Goal: Task Accomplishment & Management: Manage account settings

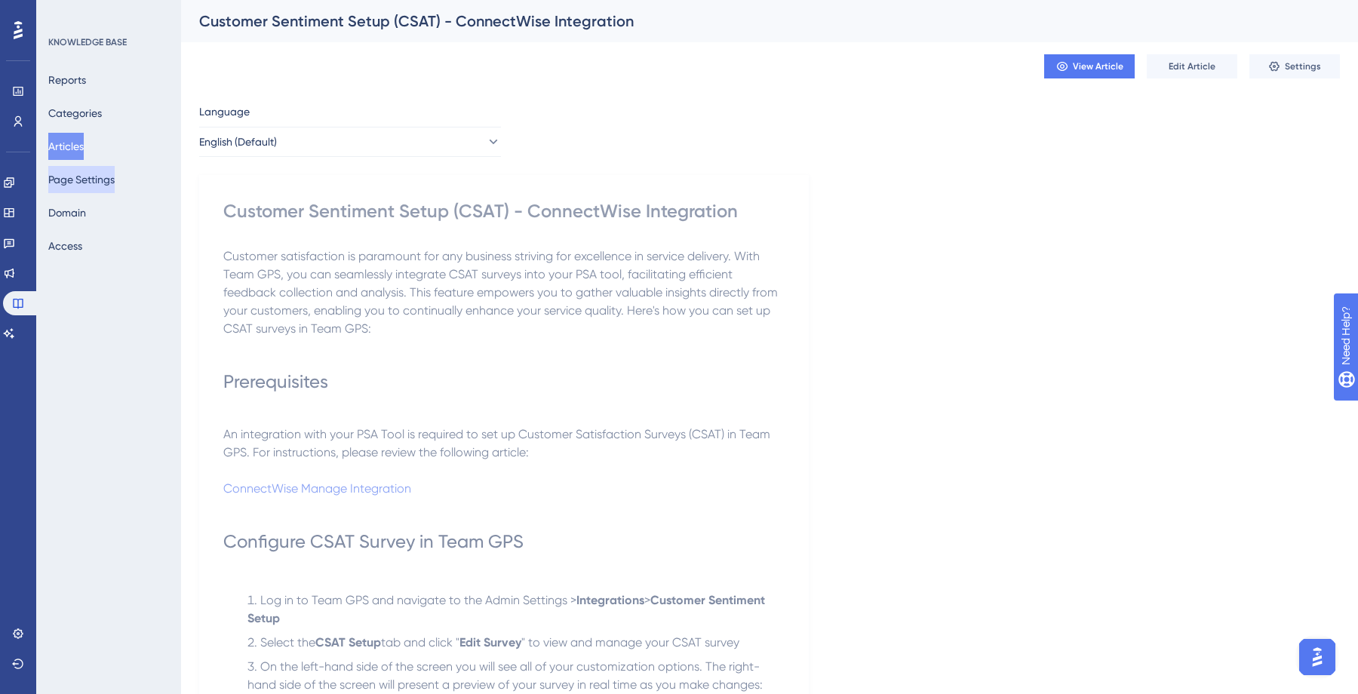
click at [103, 169] on button "Page Settings" at bounding box center [81, 179] width 66 height 27
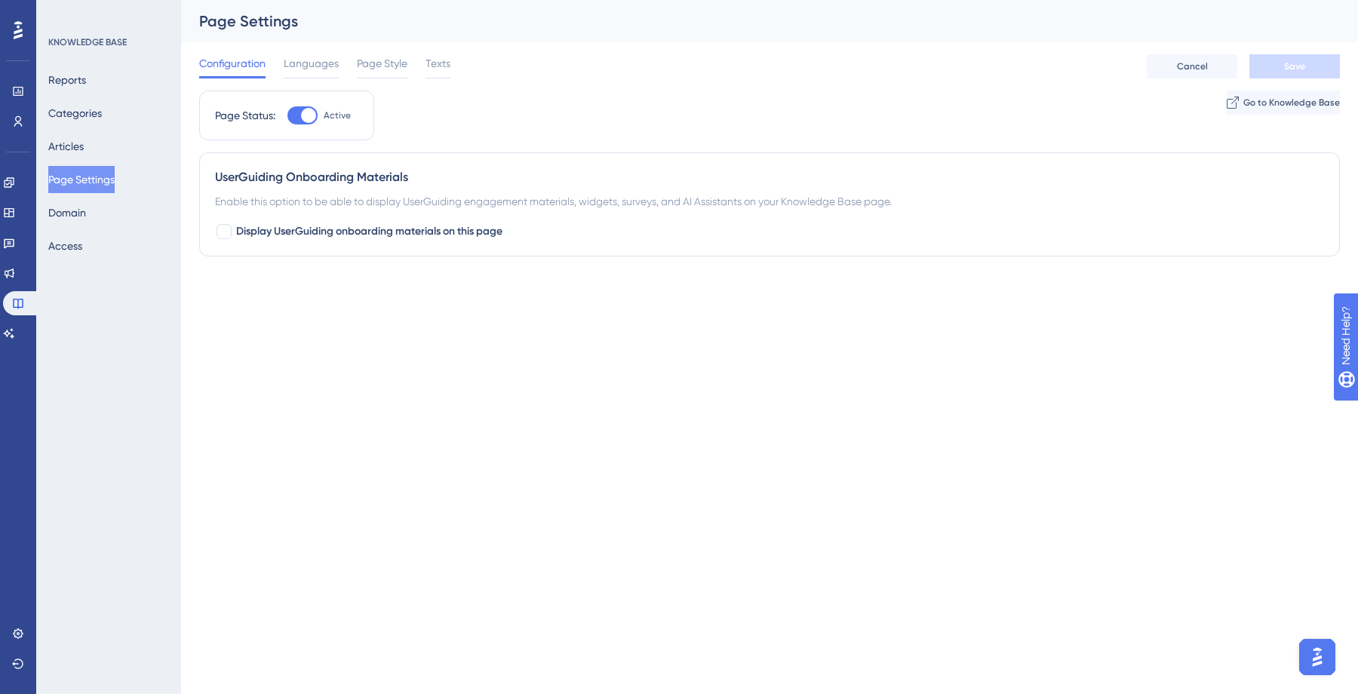
click at [338, 70] on div "Configuration Languages Page Style Texts" at bounding box center [324, 66] width 251 height 24
click at [327, 69] on span "Languages" at bounding box center [311, 63] width 55 height 18
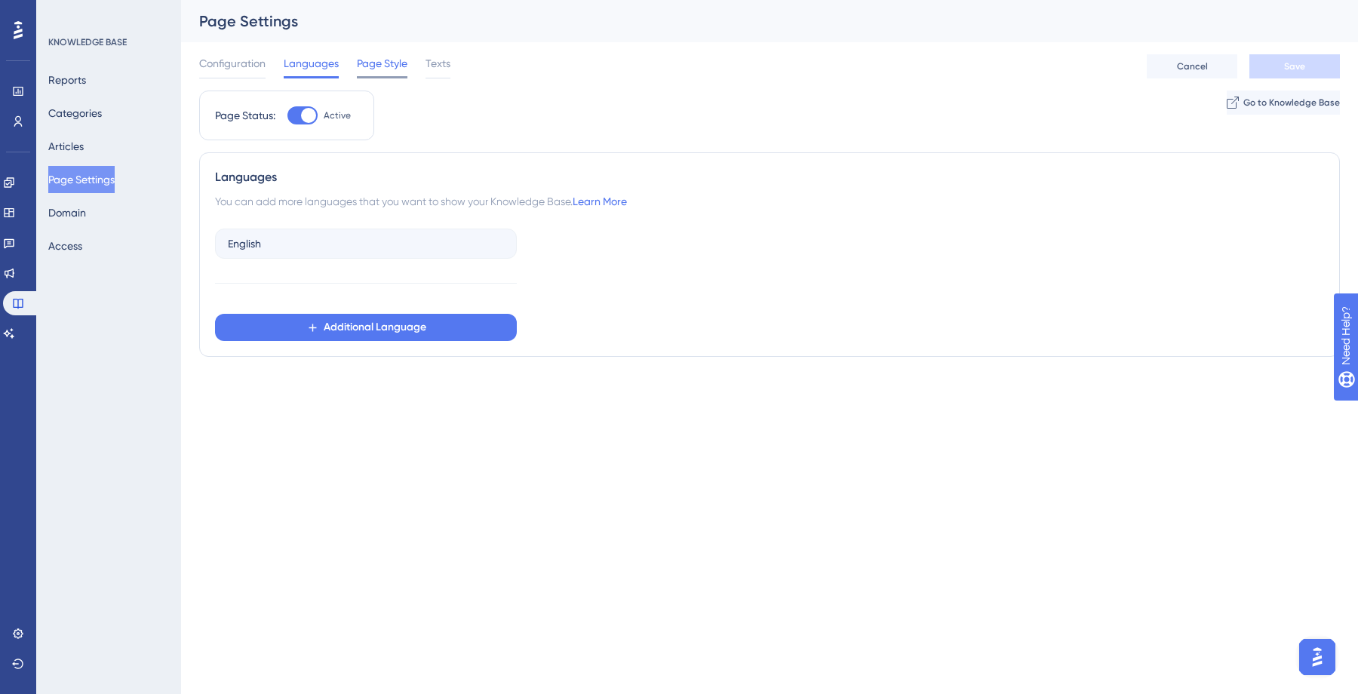
click at [399, 61] on span "Page Style" at bounding box center [382, 63] width 51 height 18
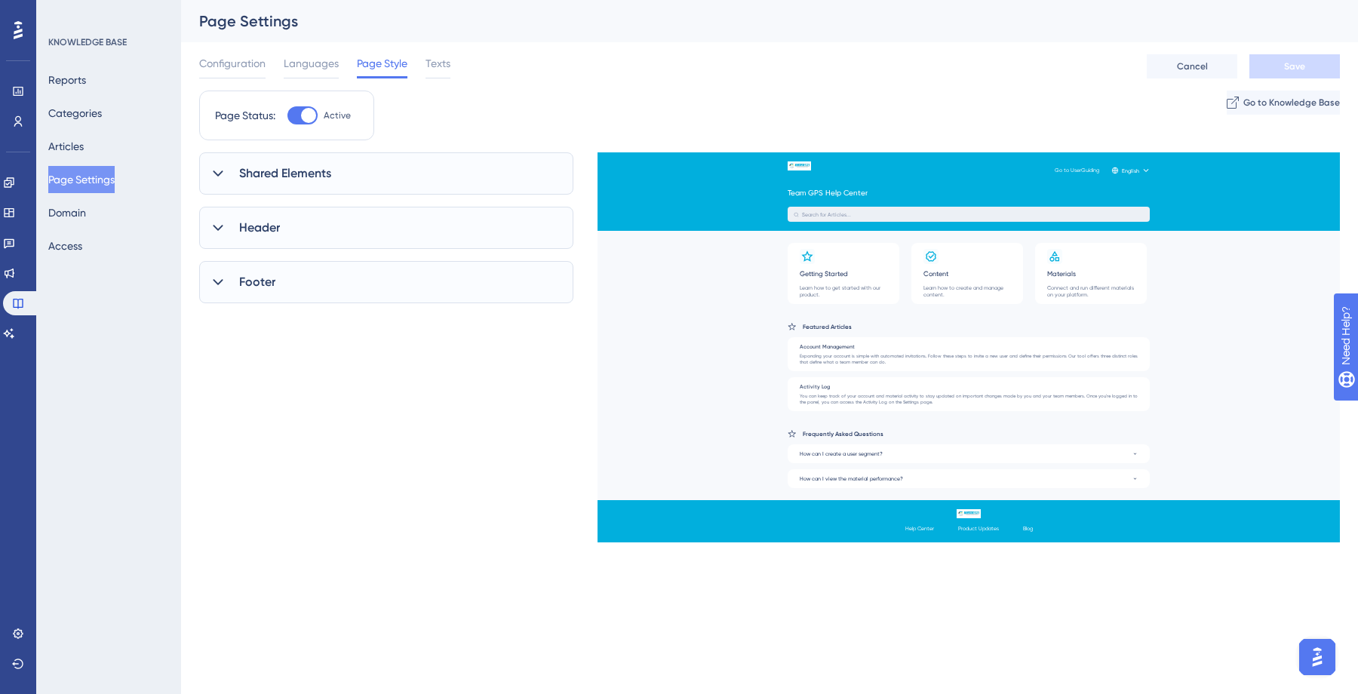
click at [231, 179] on div "Shared Elements" at bounding box center [386, 173] width 374 height 42
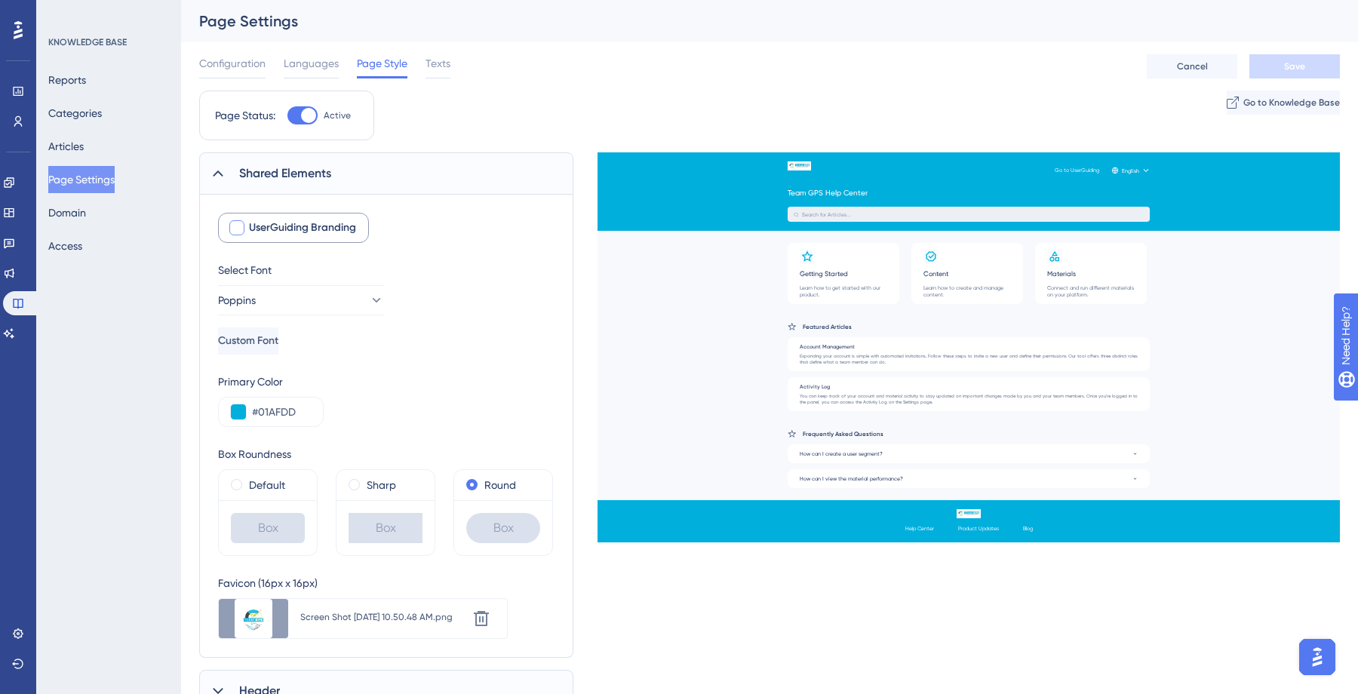
click at [316, 233] on span "UserGuiding Branding" at bounding box center [302, 228] width 107 height 18
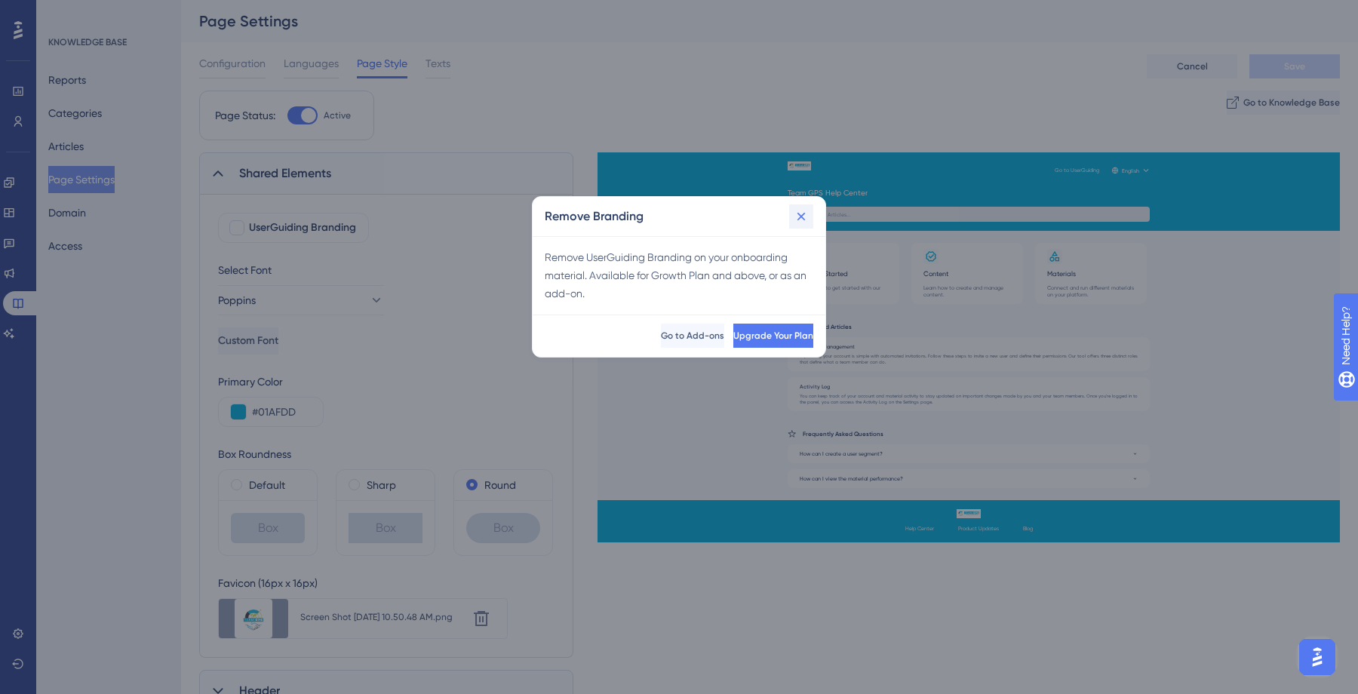
click at [795, 216] on icon at bounding box center [801, 216] width 15 height 15
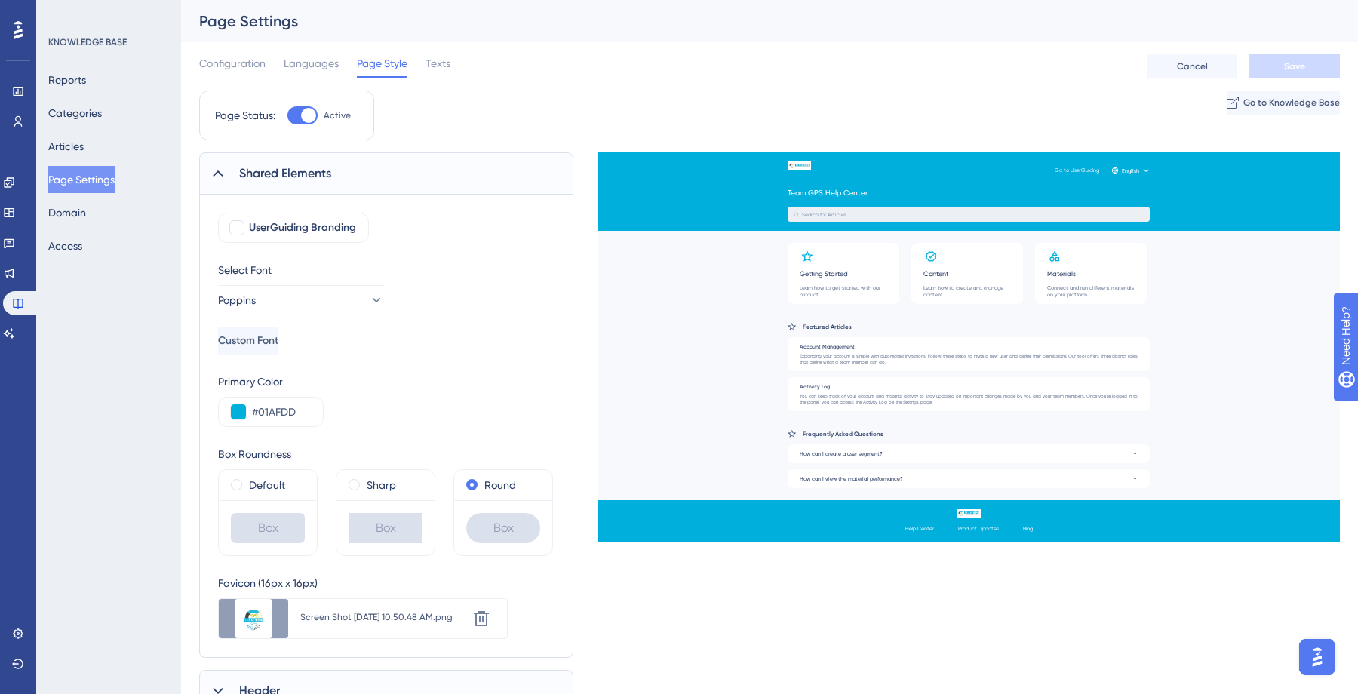
click at [224, 180] on icon at bounding box center [217, 173] width 15 height 15
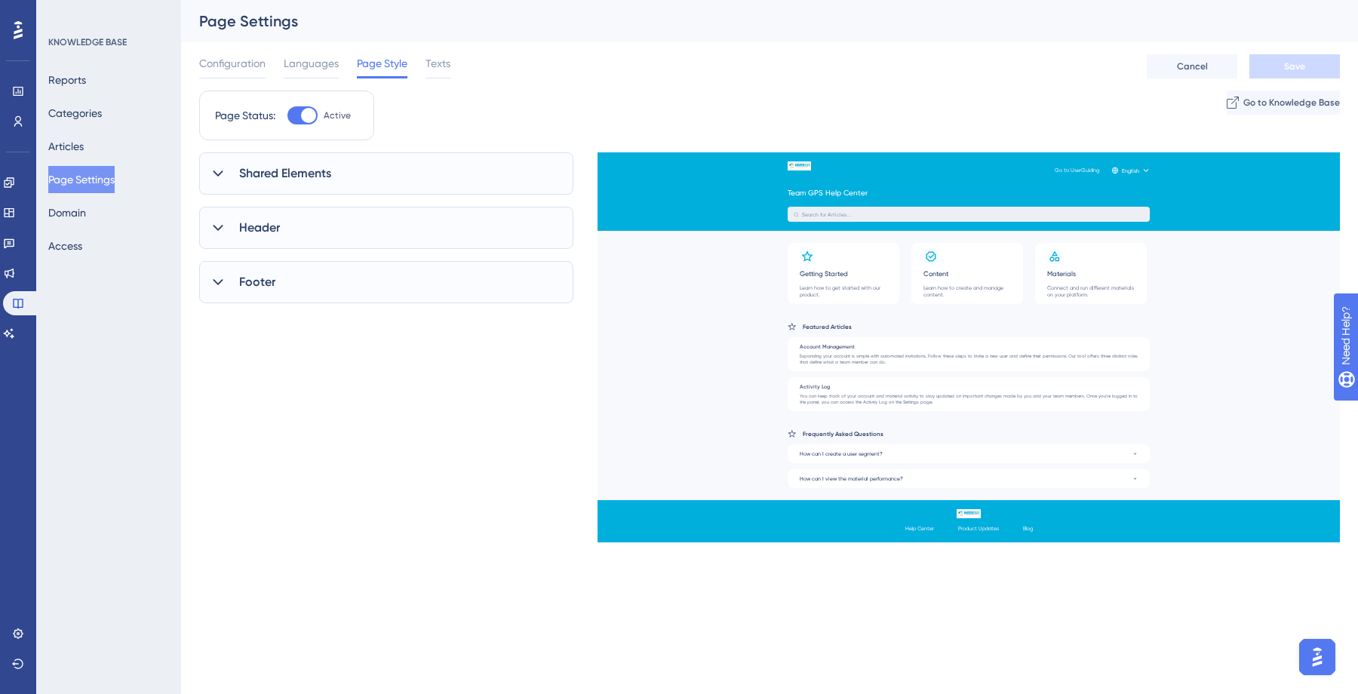
click at [215, 223] on icon at bounding box center [217, 227] width 15 height 15
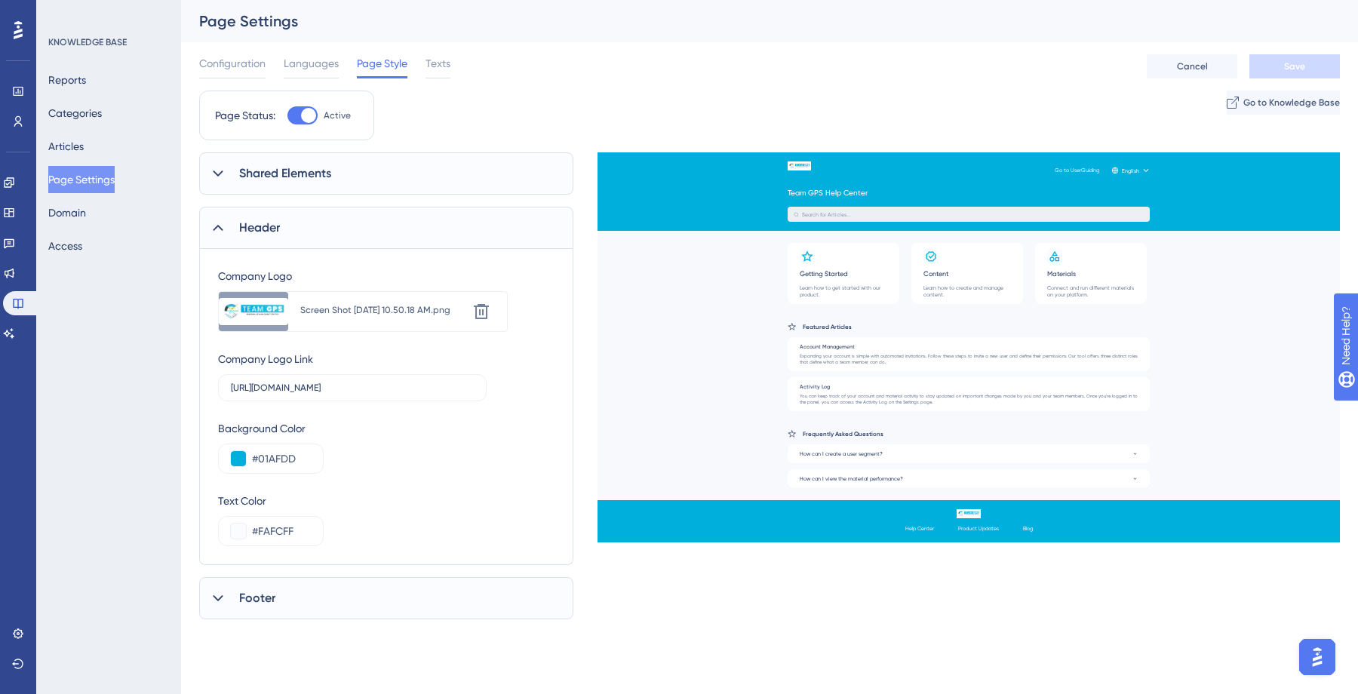
click at [220, 223] on icon at bounding box center [217, 227] width 15 height 15
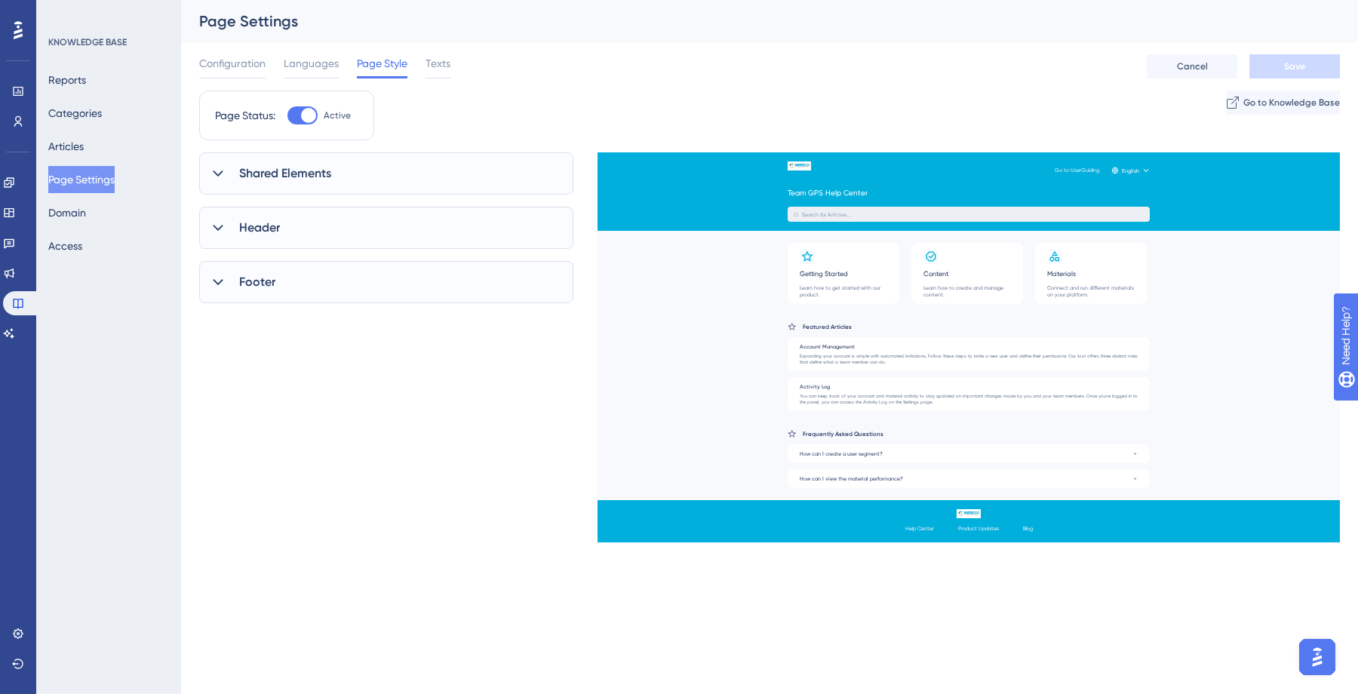
click at [220, 275] on icon at bounding box center [217, 282] width 15 height 15
click at [436, 66] on span "Texts" at bounding box center [437, 63] width 25 height 18
click at [210, 236] on icon at bounding box center [217, 239] width 15 height 15
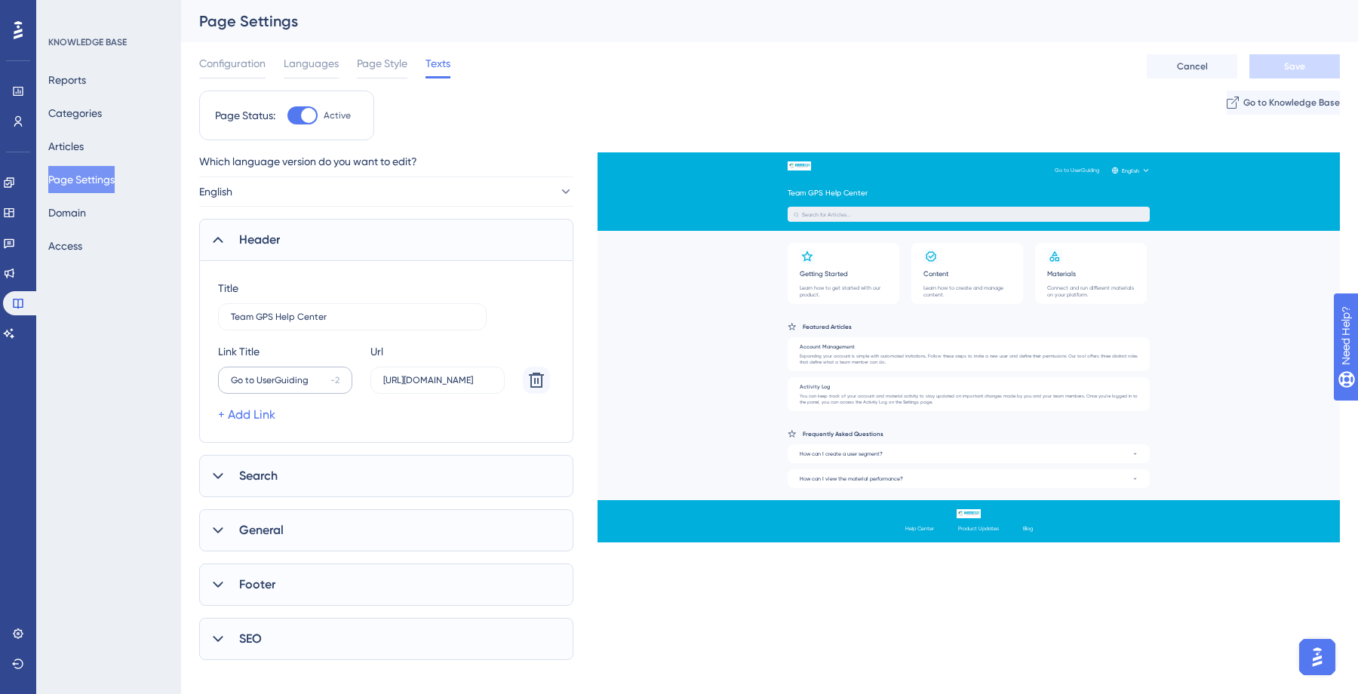
click at [336, 382] on div "-2" at bounding box center [334, 380] width 9 height 12
click at [324, 382] on input "Go to UserGuiding" at bounding box center [278, 380] width 94 height 11
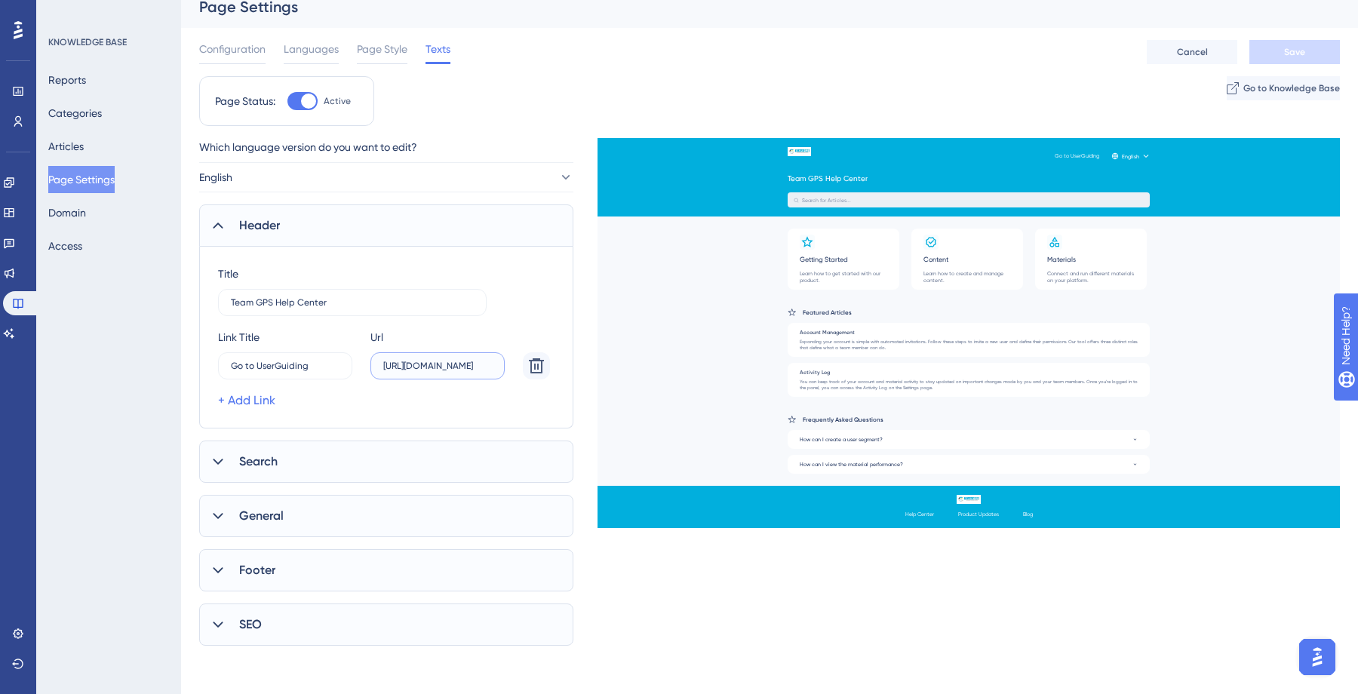
drag, startPoint x: 383, startPoint y: 364, endPoint x: 511, endPoint y: 367, distance: 127.5
click at [511, 367] on div "[PERSON_NAME] Go to UserGuiding -2 Url [URL][DOMAIN_NAME]" at bounding box center [384, 353] width 332 height 51
paste input "text"
type input "[URL][DOMAIN_NAME]"
drag, startPoint x: 319, startPoint y: 367, endPoint x: 198, endPoint y: 368, distance: 120.7
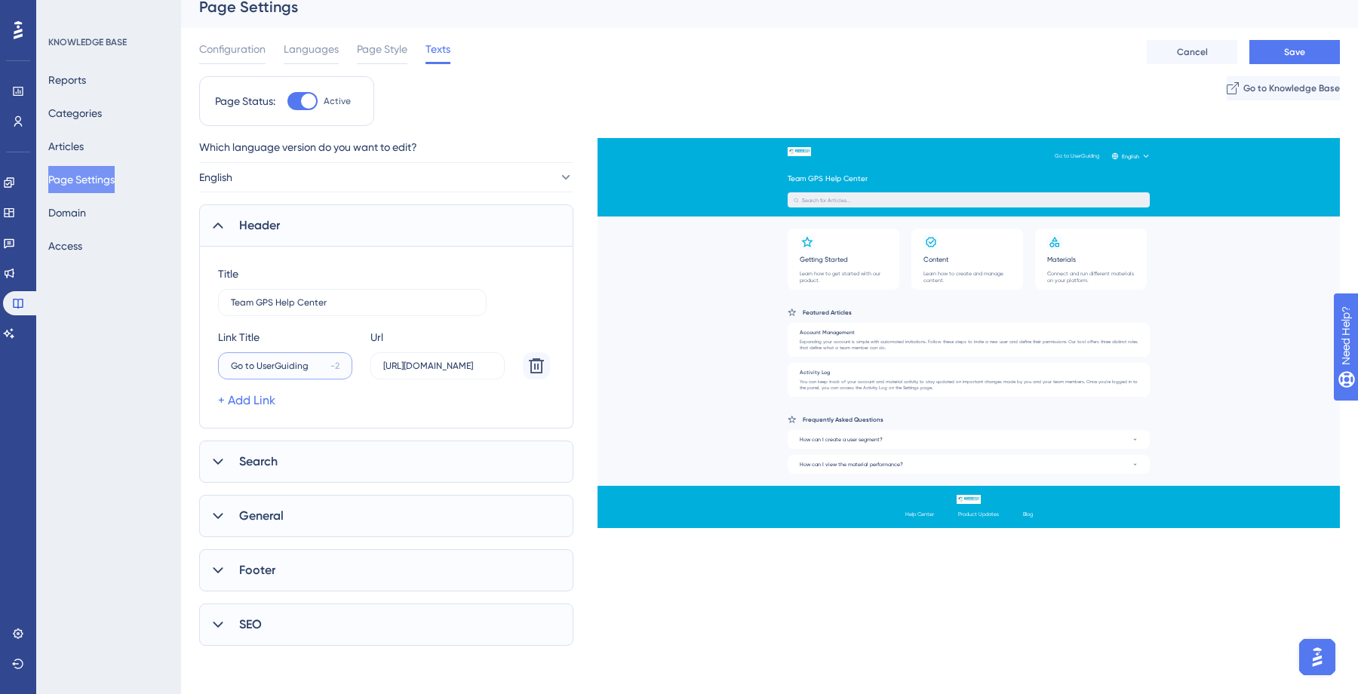
click at [199, 368] on div "Title Team GPS Help Center [PERSON_NAME] Go to UserGuiding -2 Url [URL][DOMAIN_…" at bounding box center [386, 338] width 374 height 182
type input "Home"
click at [333, 392] on div "+ Add Link" at bounding box center [384, 401] width 332 height 18
click at [1320, 57] on button "Save" at bounding box center [1294, 52] width 91 height 24
click at [214, 459] on icon at bounding box center [218, 462] width 10 height 6
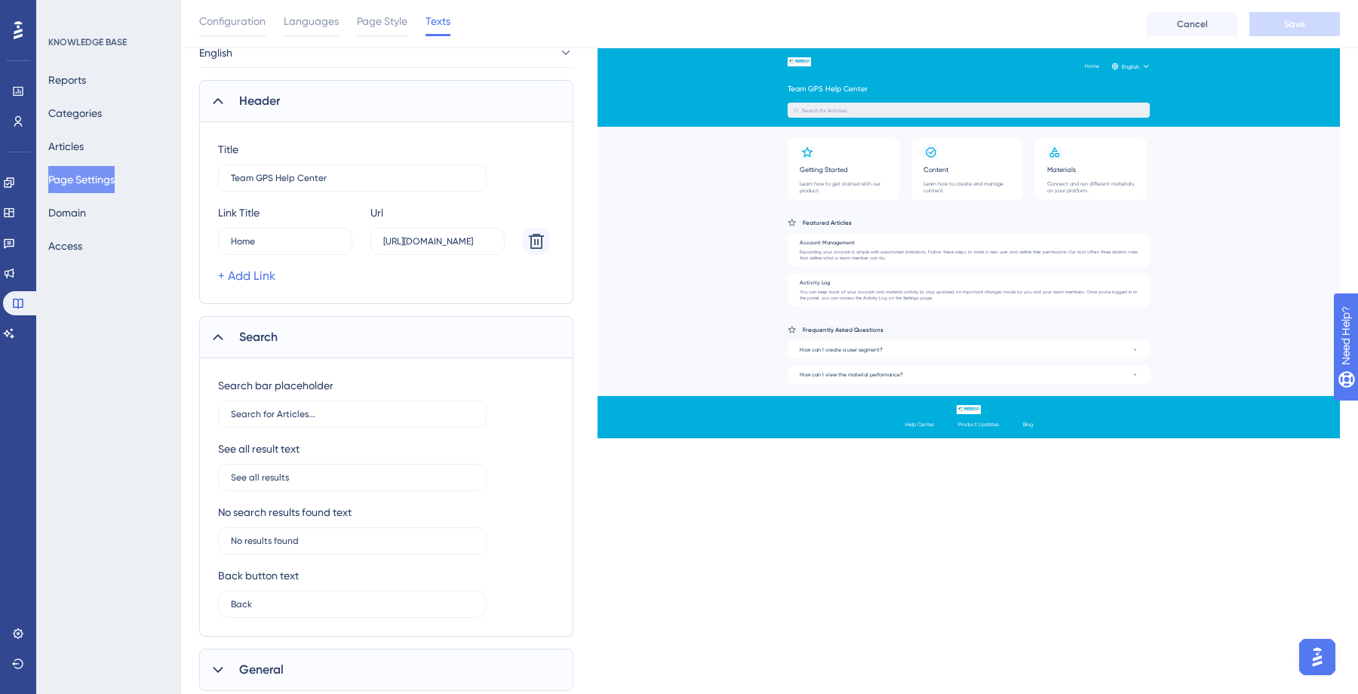
scroll to position [179, 0]
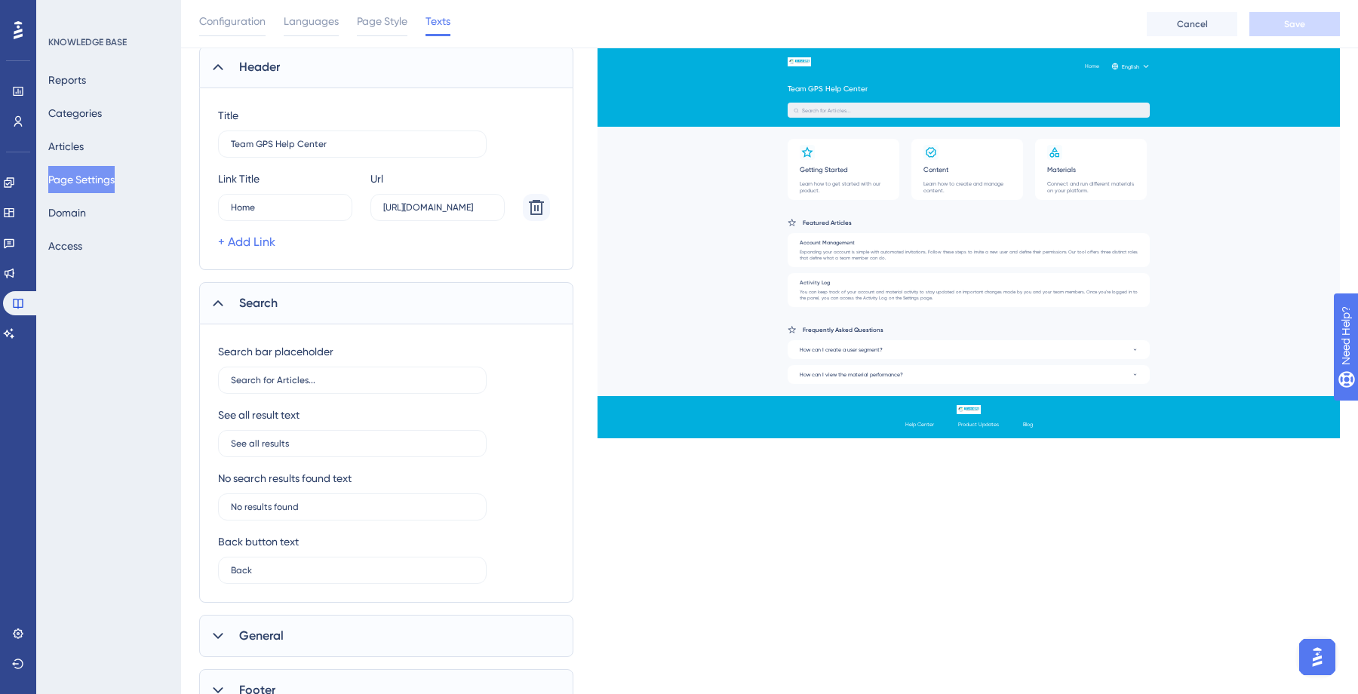
click at [218, 304] on icon at bounding box center [217, 303] width 15 height 15
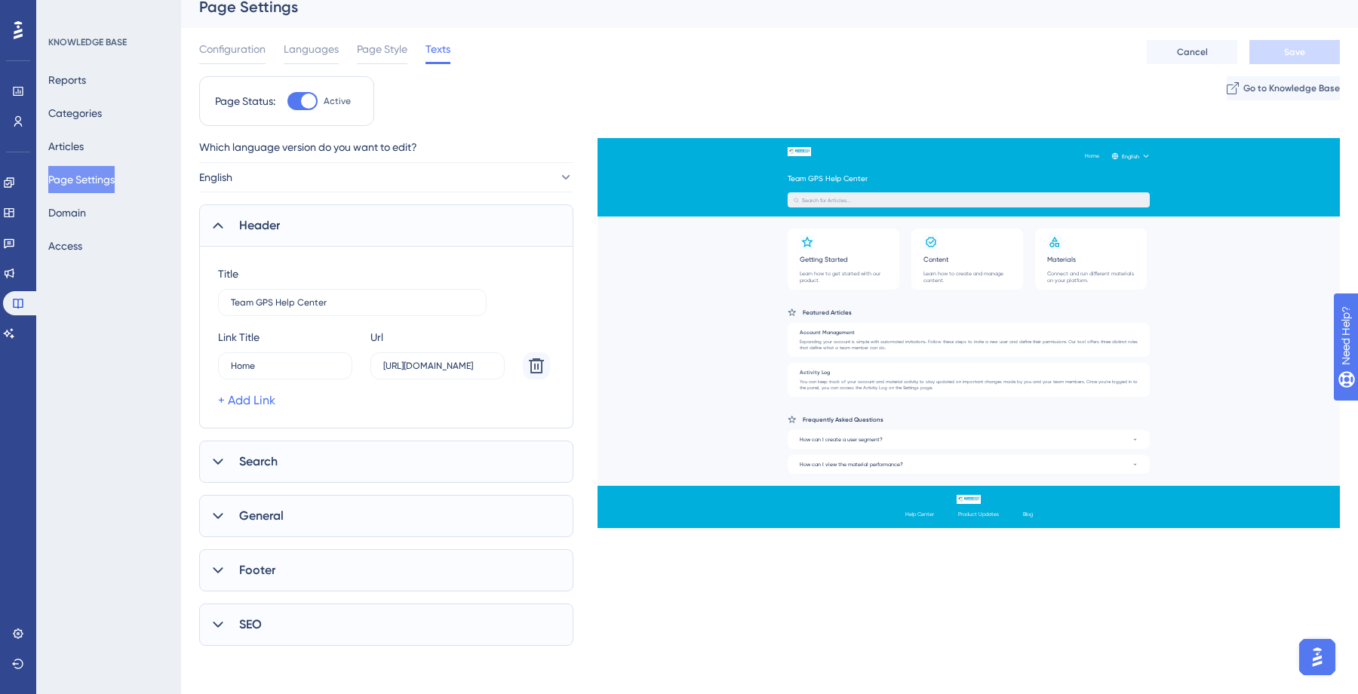
click at [224, 511] on icon at bounding box center [217, 515] width 15 height 15
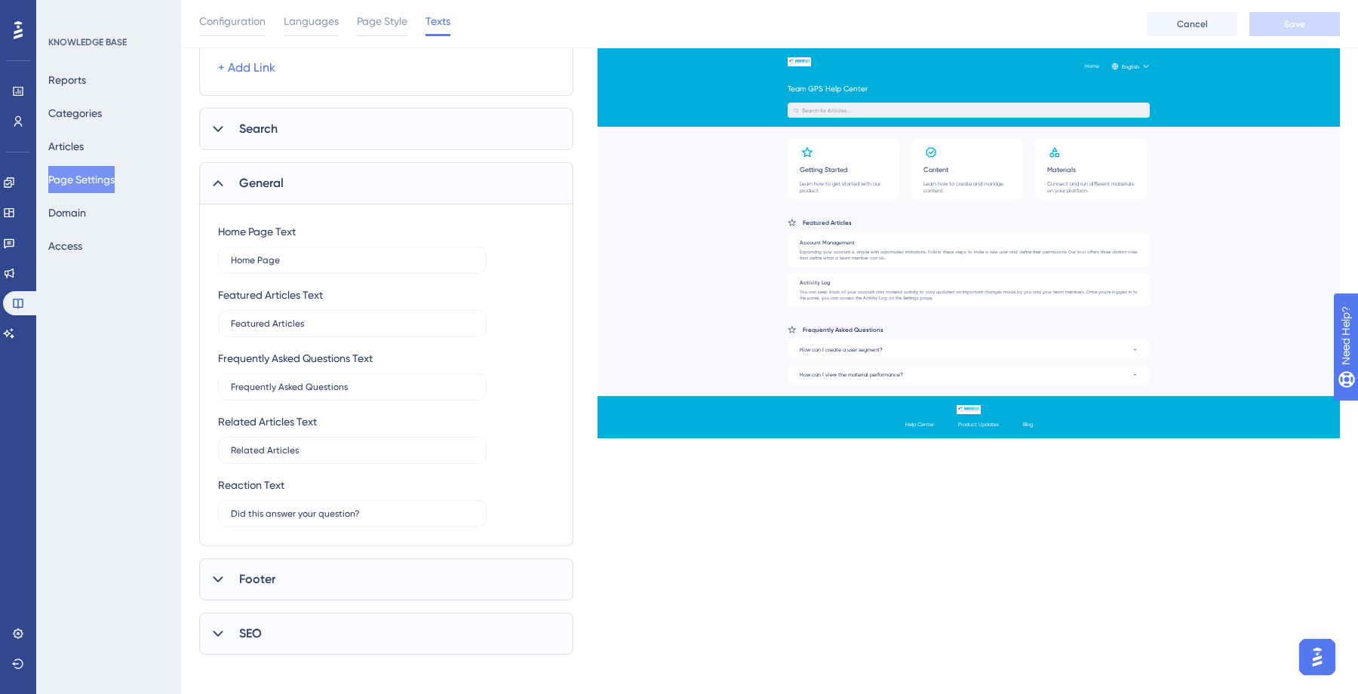
scroll to position [362, 0]
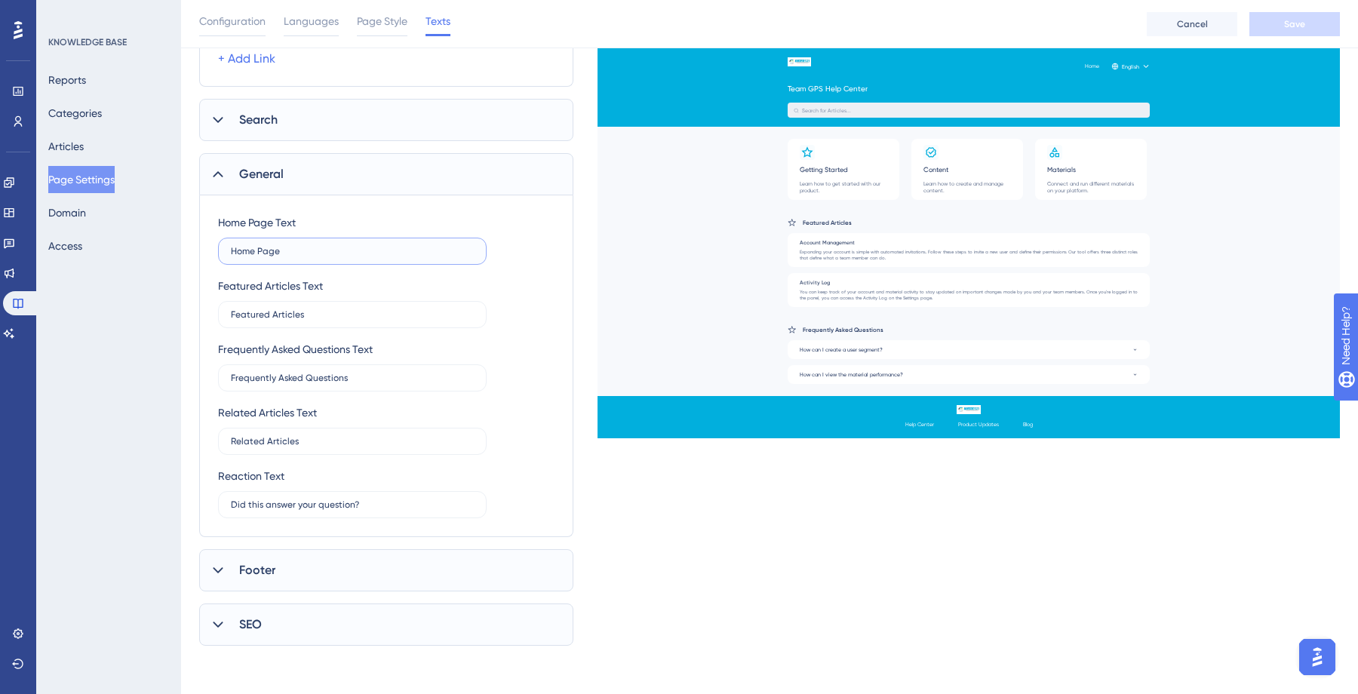
drag, startPoint x: 288, startPoint y: 249, endPoint x: 355, endPoint y: 256, distance: 67.5
click at [288, 249] on input "Home Page" at bounding box center [352, 251] width 243 height 11
type input "Home Page"
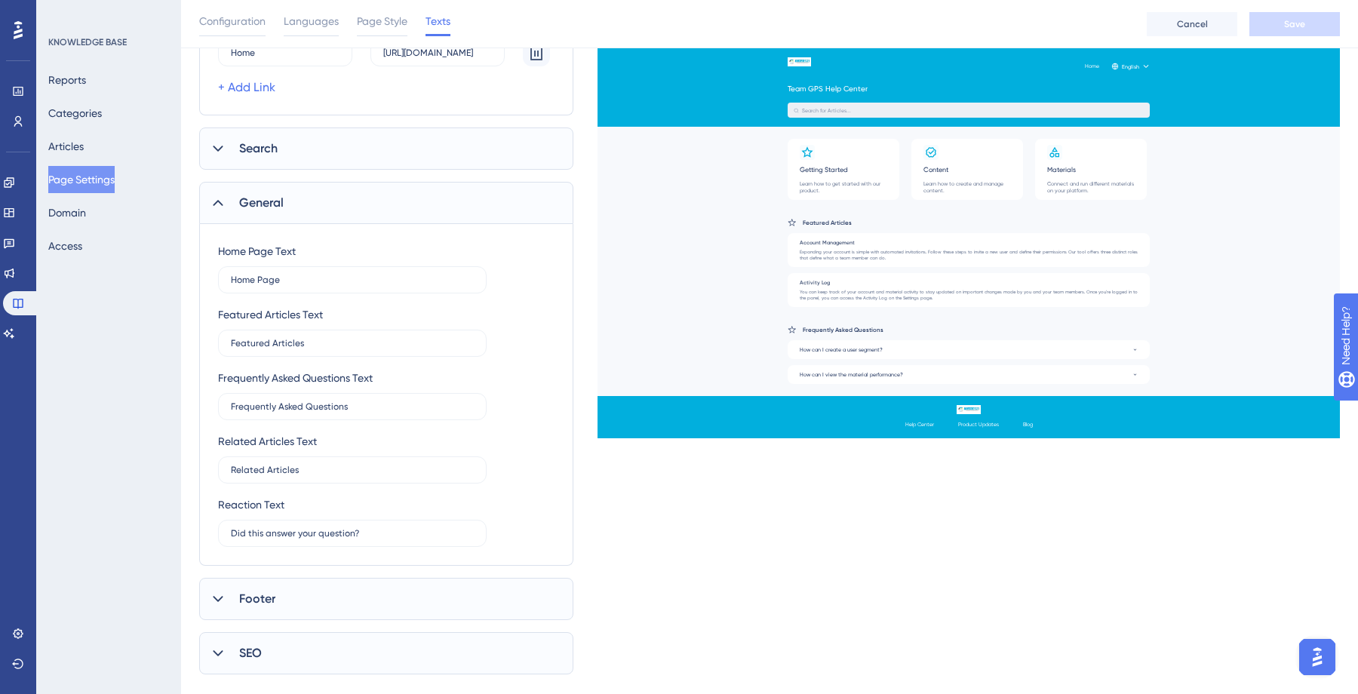
click at [218, 204] on icon at bounding box center [217, 202] width 15 height 15
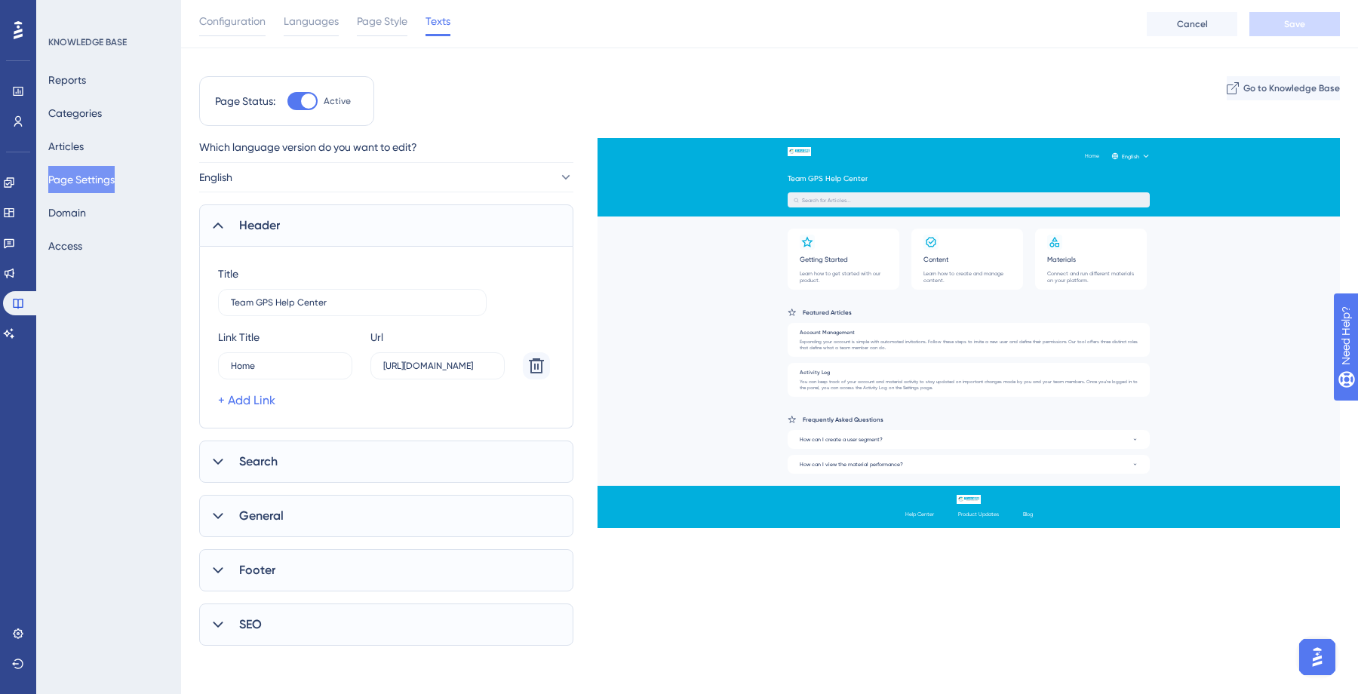
scroll to position [14, 0]
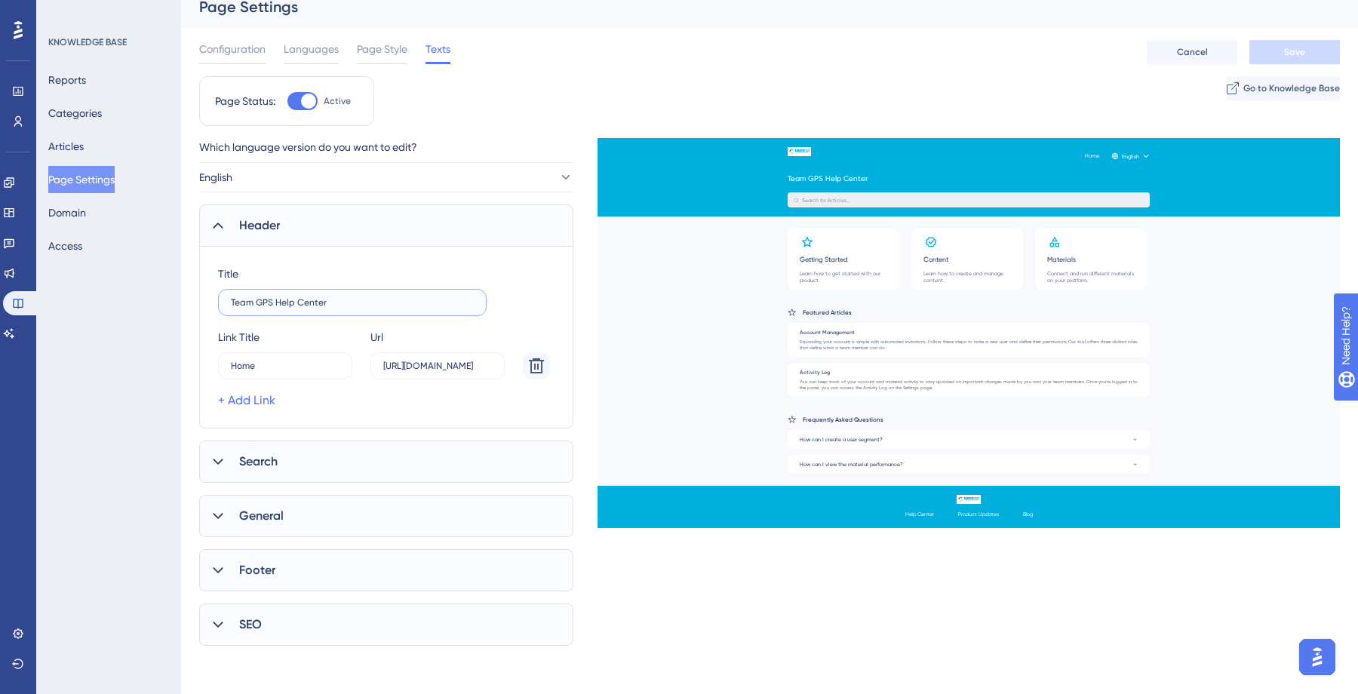
click at [427, 297] on input "Team GPS Help Center" at bounding box center [352, 302] width 243 height 11
click at [382, 300] on input "Team GPS Help Center" at bounding box center [352, 302] width 243 height 11
type input "Team GPS Help Center"
click at [286, 366] on input "Home" at bounding box center [279, 366] width 97 height 11
type input "Home"
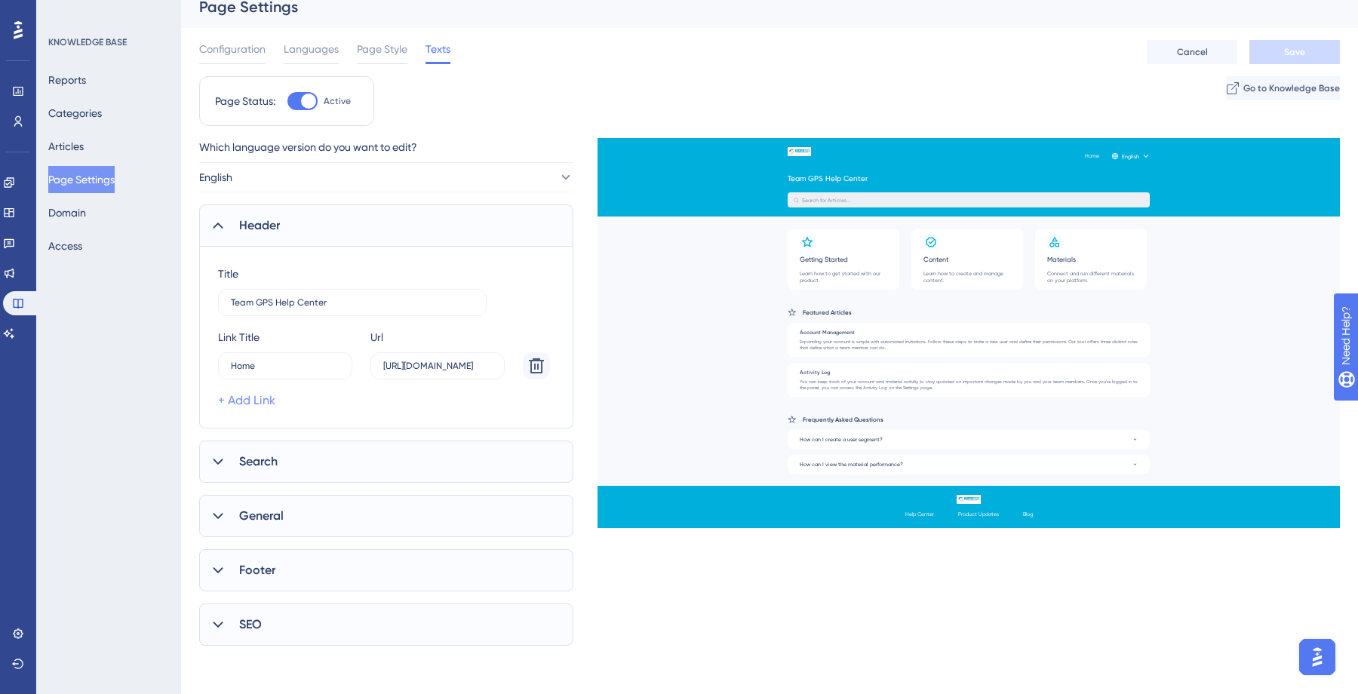
click at [235, 406] on link "+ Add Link" at bounding box center [246, 401] width 57 height 18
click at [263, 424] on input "15" at bounding box center [278, 429] width 94 height 11
type input "T"
click at [534, 423] on icon at bounding box center [536, 429] width 15 height 15
click at [534, 362] on icon at bounding box center [536, 366] width 18 height 18
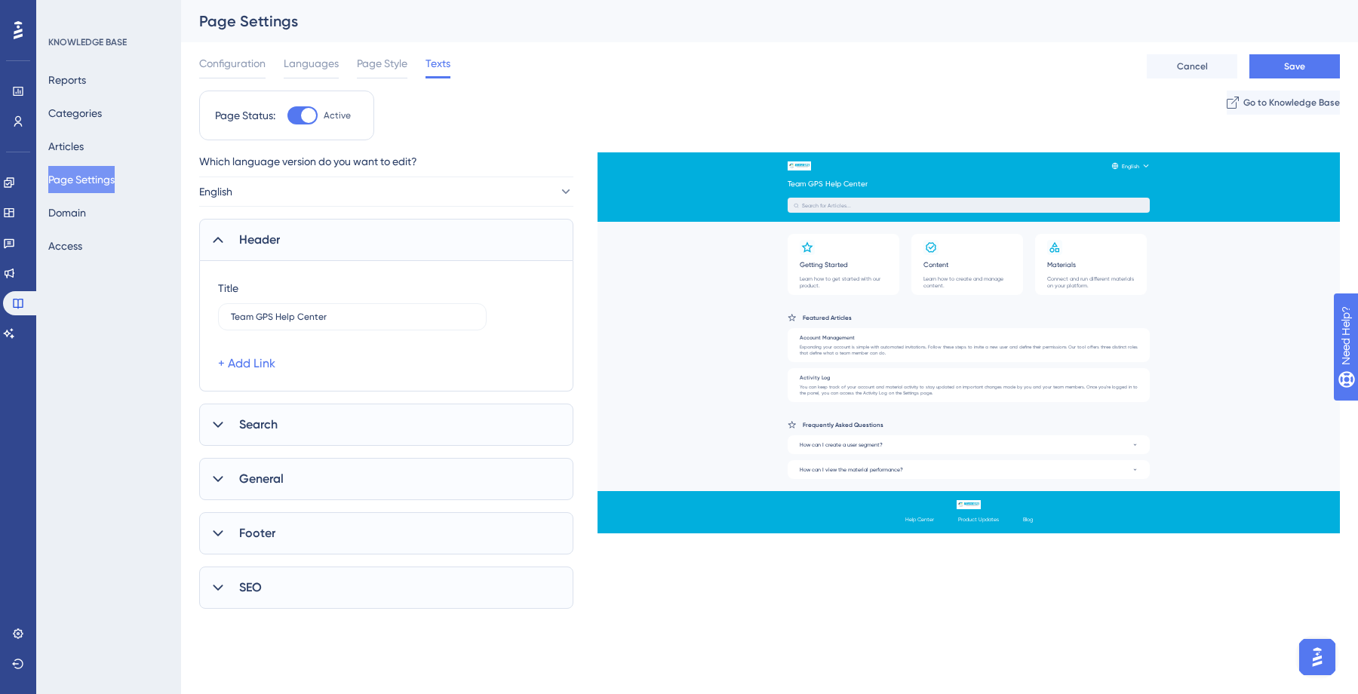
scroll to position [0, 0]
click at [269, 365] on link "+ Add Link" at bounding box center [246, 364] width 57 height 18
click at [284, 385] on label "15" at bounding box center [285, 380] width 134 height 27
click at [284, 385] on input "15" at bounding box center [278, 380] width 94 height 11
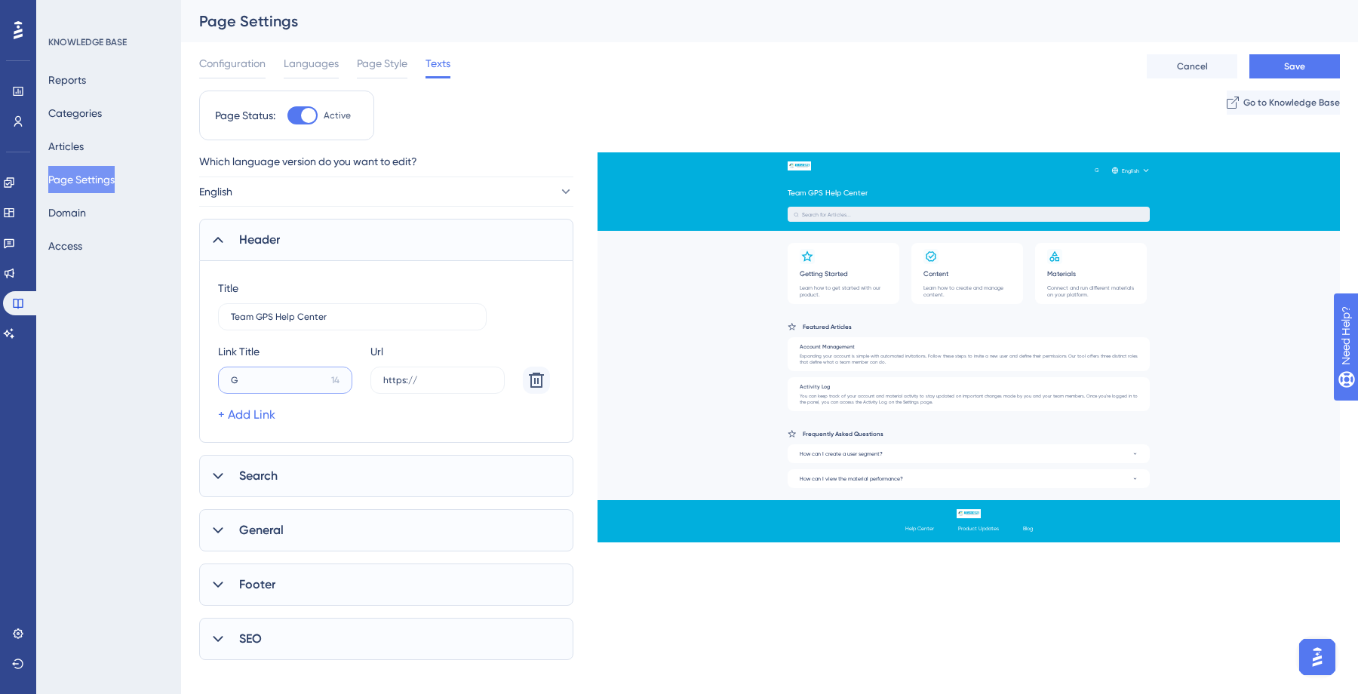
type input "G"
type input "Team GPS"
click at [408, 385] on label "https://" at bounding box center [437, 380] width 134 height 27
click at [408, 385] on input "https://" at bounding box center [437, 380] width 109 height 11
paste input "text"
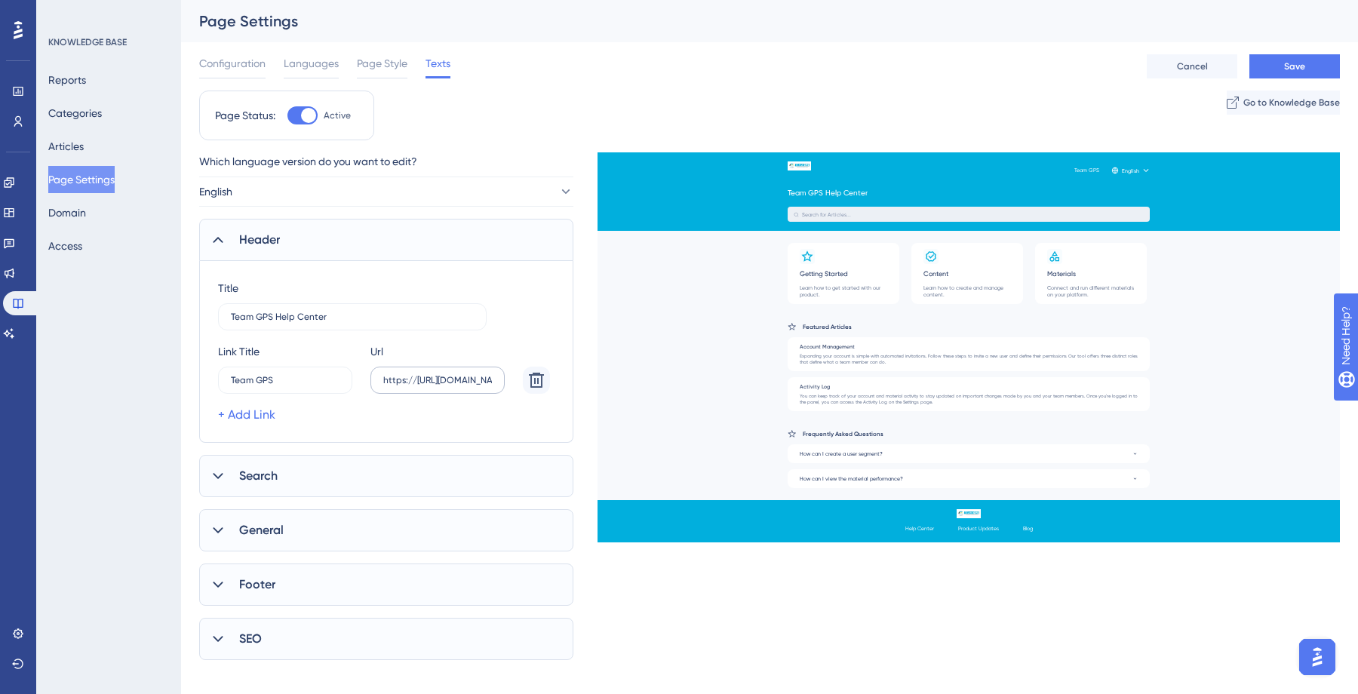
click at [496, 379] on label "https://[URL][DOMAIN_NAME]" at bounding box center [437, 380] width 134 height 27
click at [492, 379] on input "https://[URL][DOMAIN_NAME]" at bounding box center [437, 380] width 109 height 11
drag, startPoint x: 497, startPoint y: 382, endPoint x: 316, endPoint y: 378, distance: 181.1
click at [316, 378] on div "[PERSON_NAME] Team GPS 7 Url https://[URL][DOMAIN_NAME]" at bounding box center [384, 367] width 332 height 51
click at [483, 384] on input "https://[URL][DOMAIN_NAME]" at bounding box center [437, 380] width 109 height 11
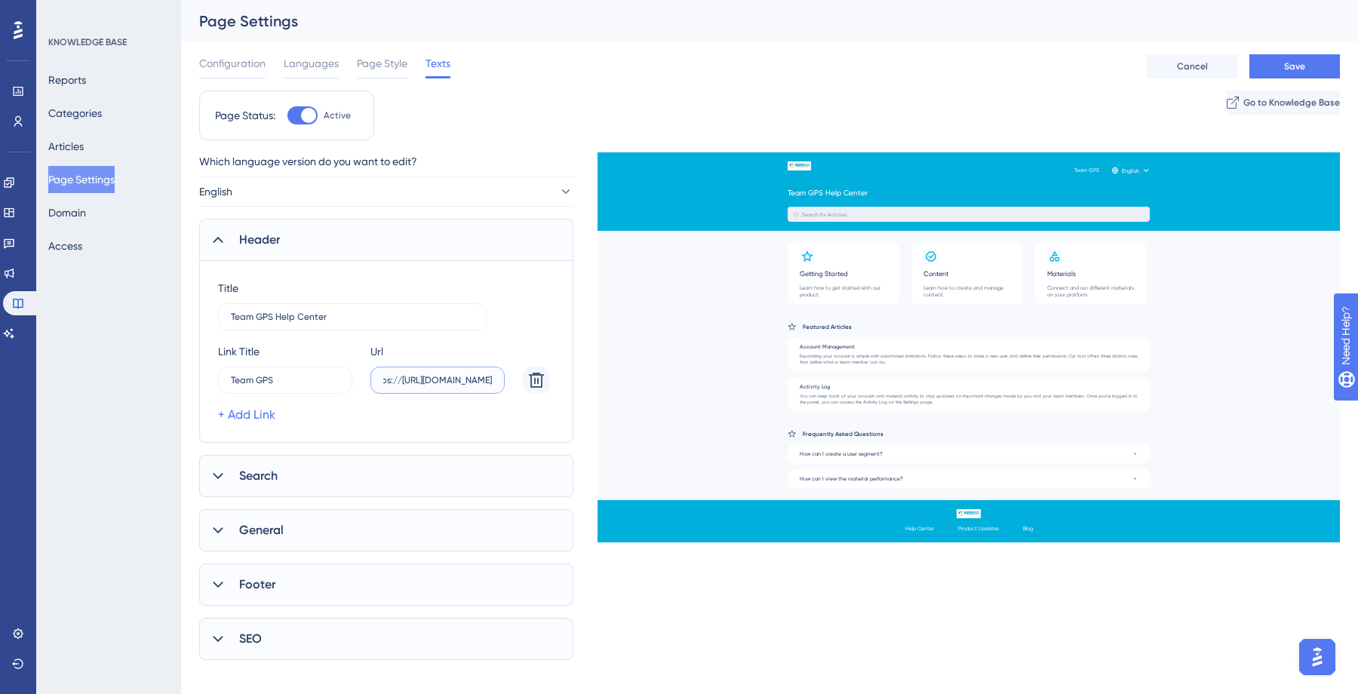
click at [484, 384] on input "https://[URL][DOMAIN_NAME]" at bounding box center [437, 380] width 109 height 11
type input "h"
paste input "text"
type input "[URL][DOMAIN_NAME]"
click at [447, 423] on div "+ Add Link" at bounding box center [384, 415] width 332 height 18
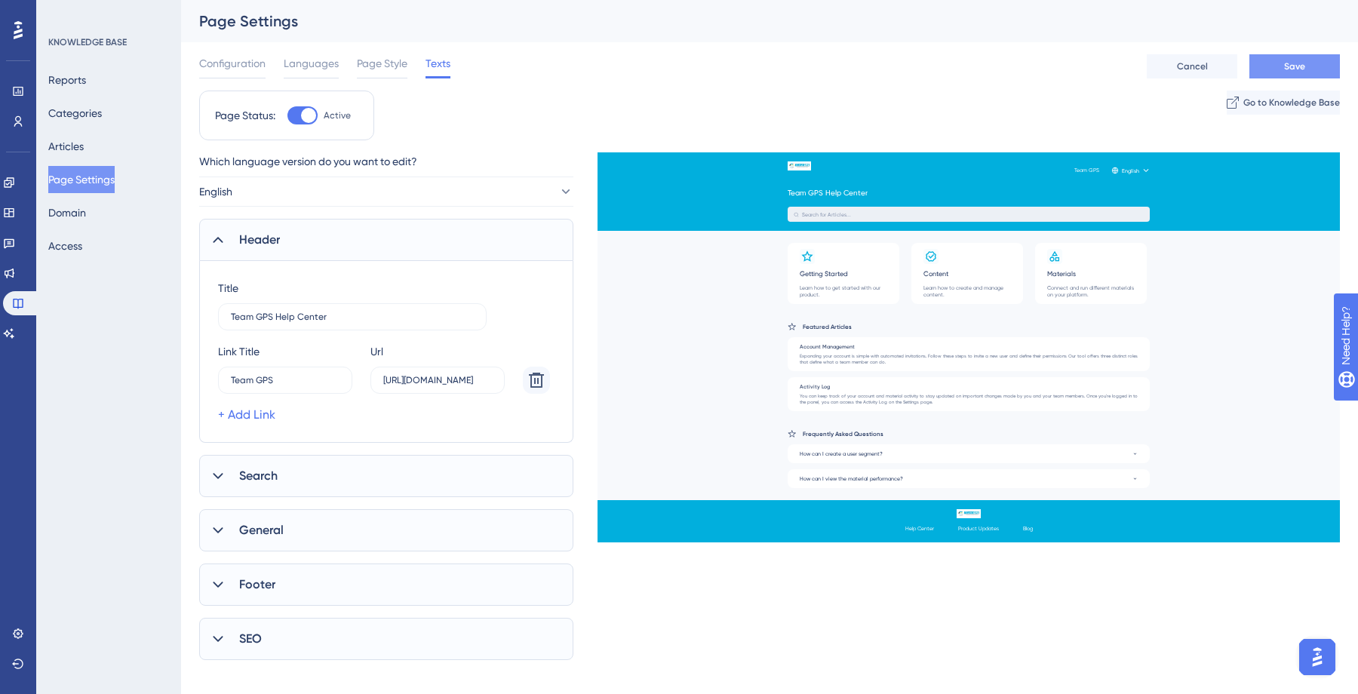
click at [1311, 62] on button "Save" at bounding box center [1294, 66] width 91 height 24
click at [496, 146] on div "Page Status: Active Go to Knowledge Base" at bounding box center [769, 122] width 1141 height 62
click at [544, 196] on button "English" at bounding box center [386, 192] width 374 height 30
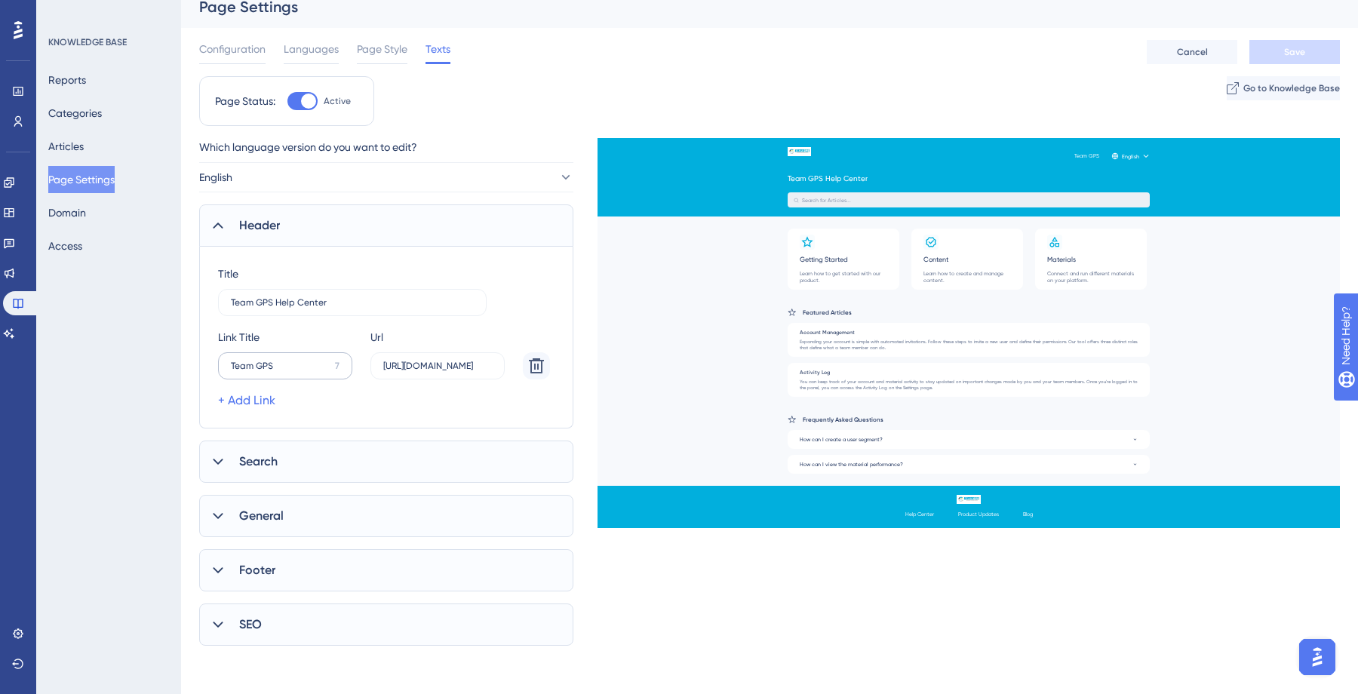
click at [335, 356] on label "Team GPS 7" at bounding box center [285, 365] width 134 height 27
click at [329, 361] on input "Team GPS" at bounding box center [280, 366] width 98 height 11
type input "Team GPS"
click at [393, 180] on button "English" at bounding box center [386, 177] width 374 height 30
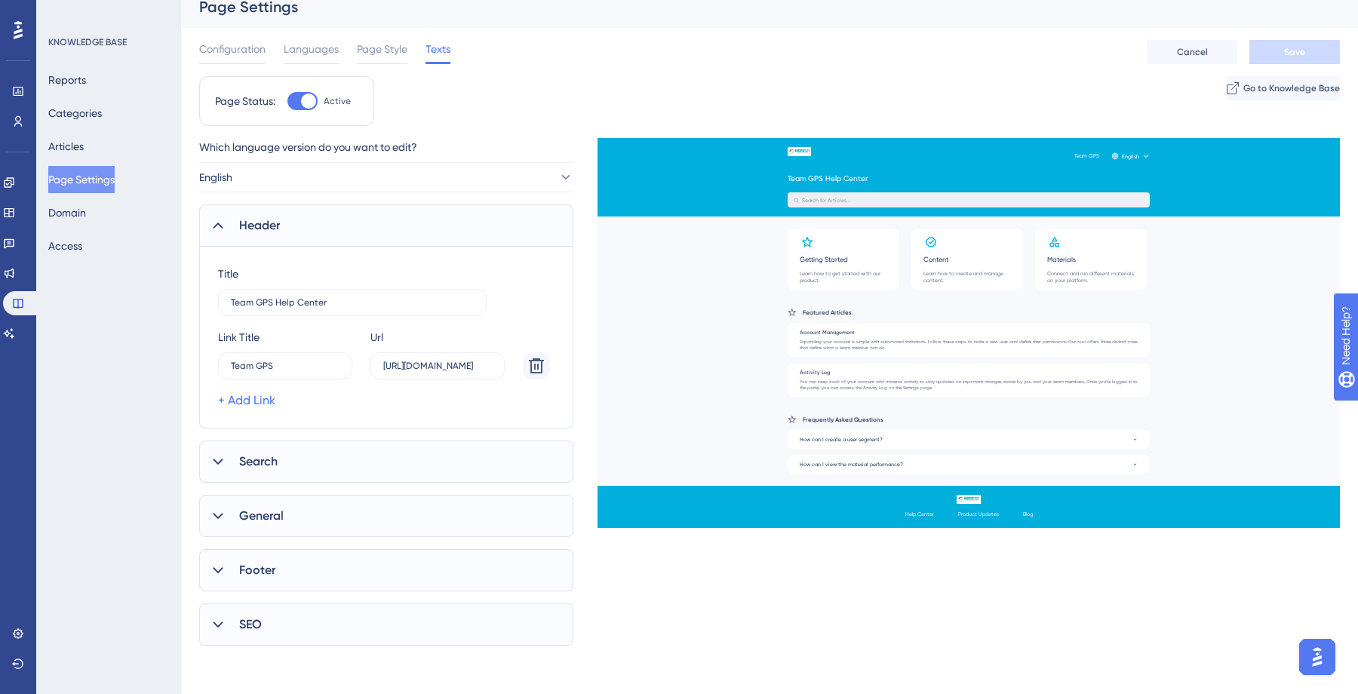
click at [355, 522] on div "General" at bounding box center [386, 516] width 374 height 42
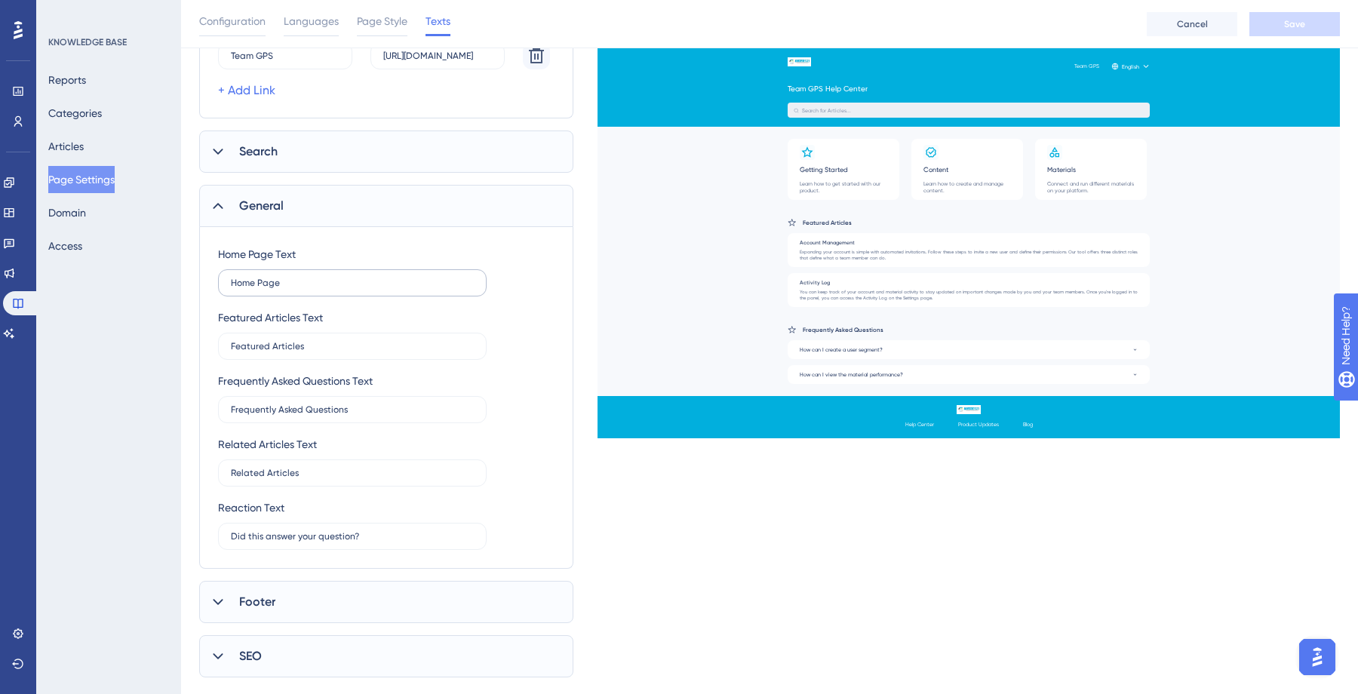
scroll to position [362, 0]
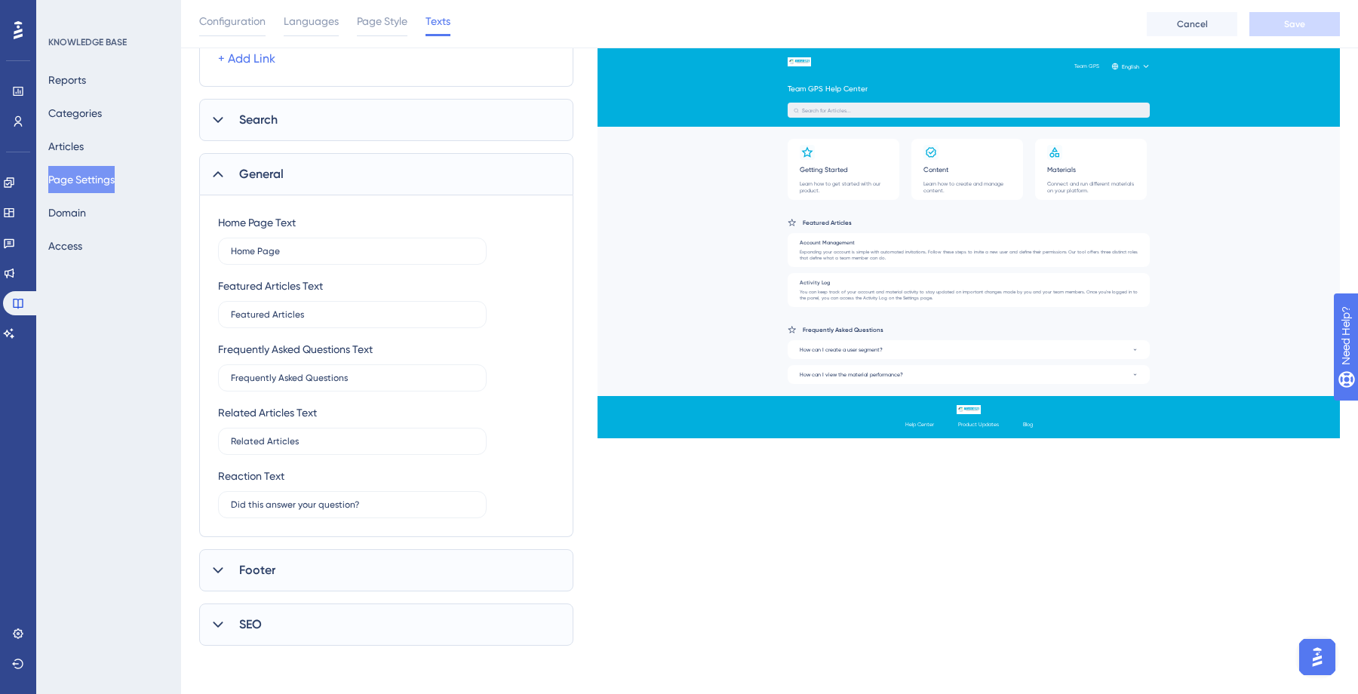
click at [293, 556] on div "Footer" at bounding box center [386, 570] width 374 height 42
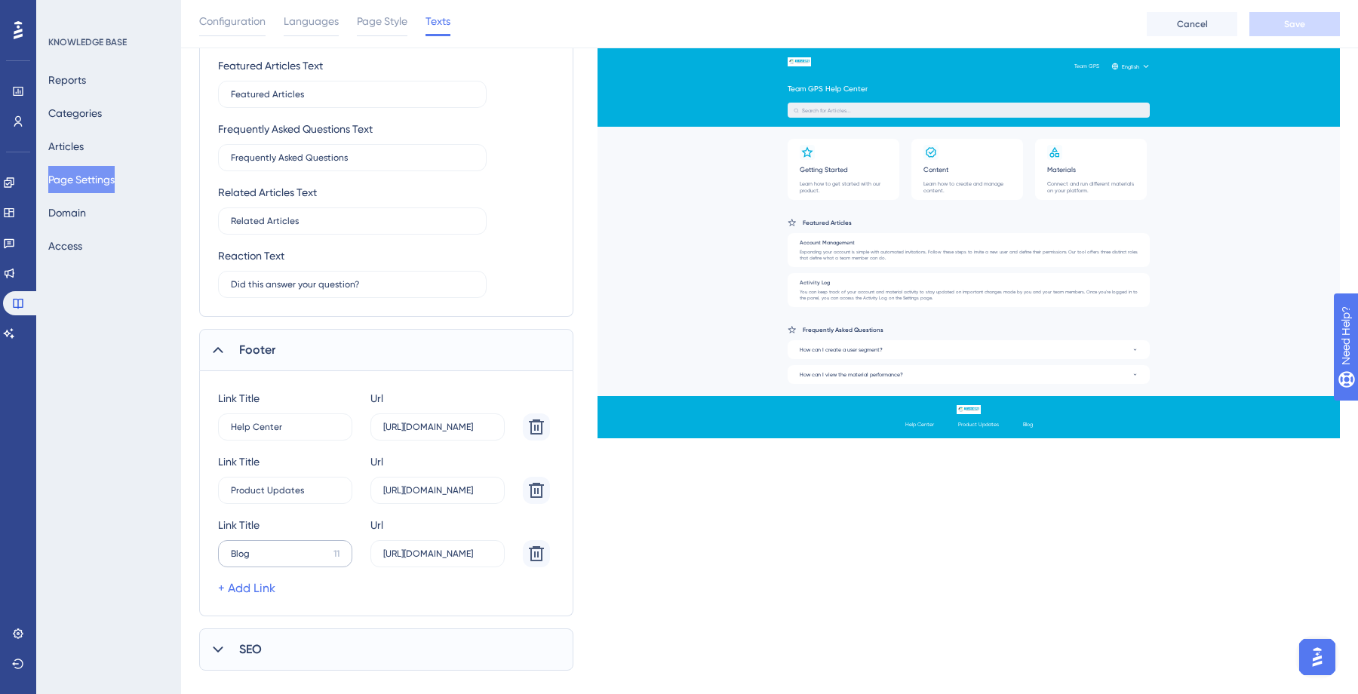
scroll to position [585, 0]
drag, startPoint x: 382, startPoint y: 423, endPoint x: 486, endPoint y: 425, distance: 104.1
click at [486, 425] on label "[URL][DOMAIN_NAME]" at bounding box center [437, 423] width 134 height 27
click at [486, 425] on input "[URL][DOMAIN_NAME]" at bounding box center [437, 424] width 109 height 11
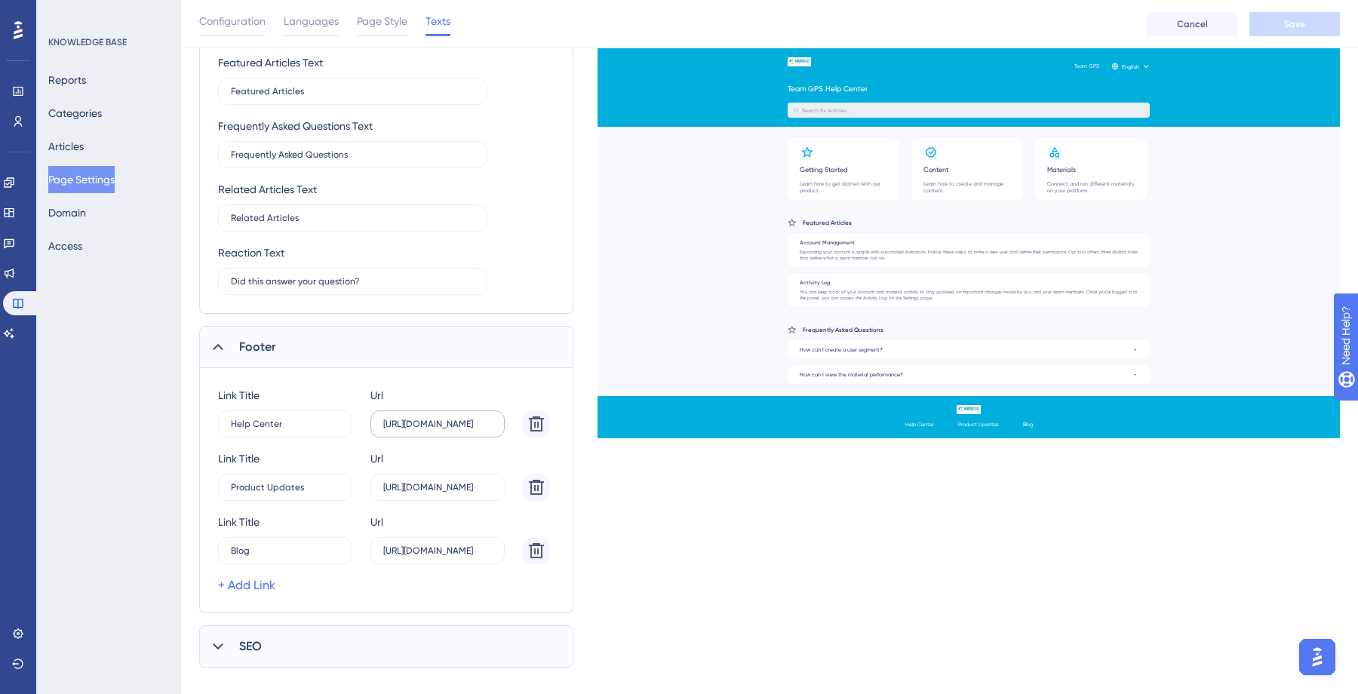
drag, startPoint x: 496, startPoint y: 422, endPoint x: 441, endPoint y: 423, distance: 55.1
click at [441, 423] on label "[URL][DOMAIN_NAME]" at bounding box center [437, 423] width 134 height 27
click at [441, 423] on input "[URL][DOMAIN_NAME]" at bounding box center [437, 424] width 109 height 11
click at [447, 422] on input "[URL][DOMAIN_NAME]" at bounding box center [437, 424] width 109 height 11
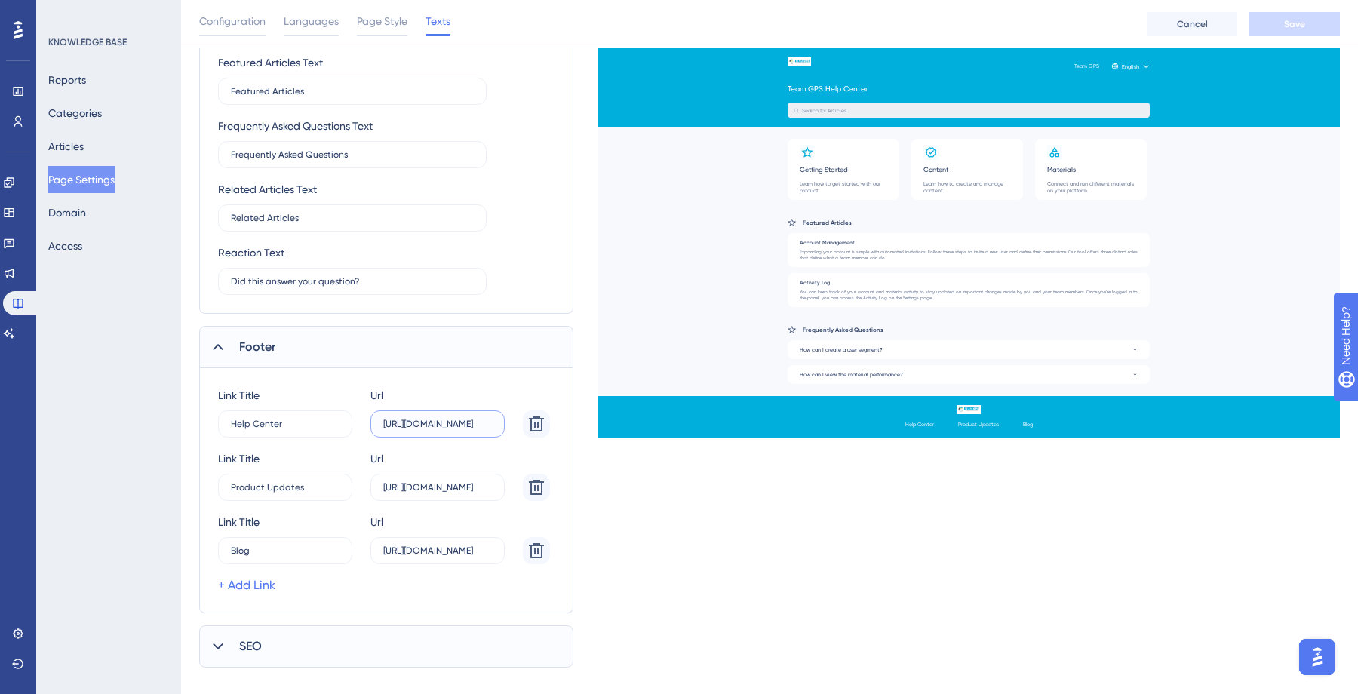
click at [447, 422] on input "[URL][DOMAIN_NAME]" at bounding box center [437, 424] width 109 height 11
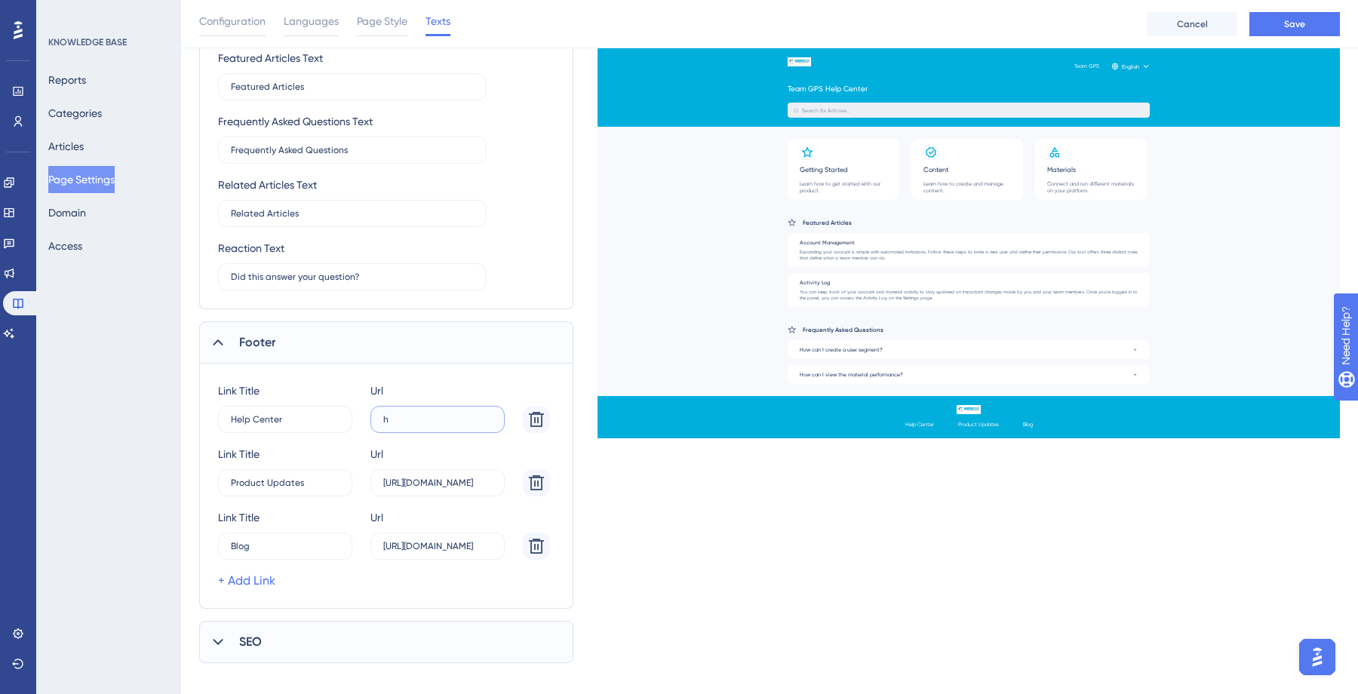
type input "h"
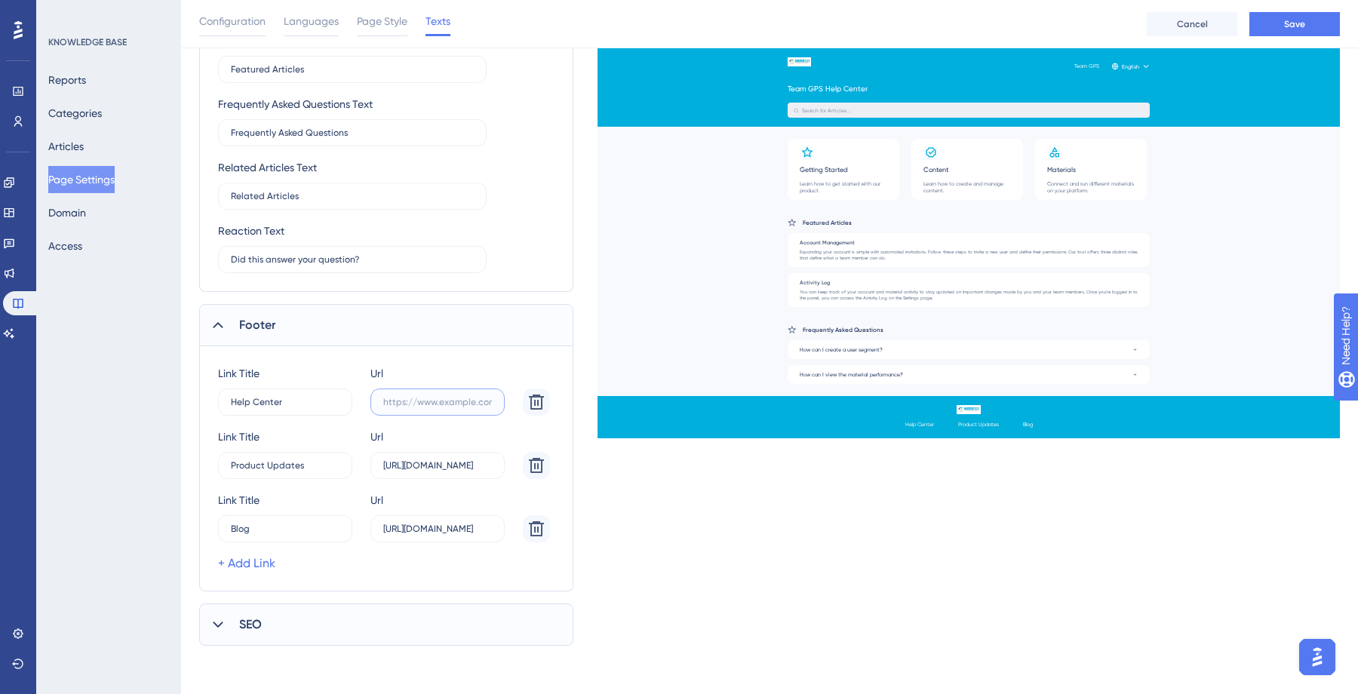
paste input "text"
type input "[URL][DOMAIN_NAME]"
click at [1282, 22] on button "Save" at bounding box center [1294, 24] width 91 height 24
click at [534, 465] on icon at bounding box center [536, 465] width 15 height 15
type input "Blog"
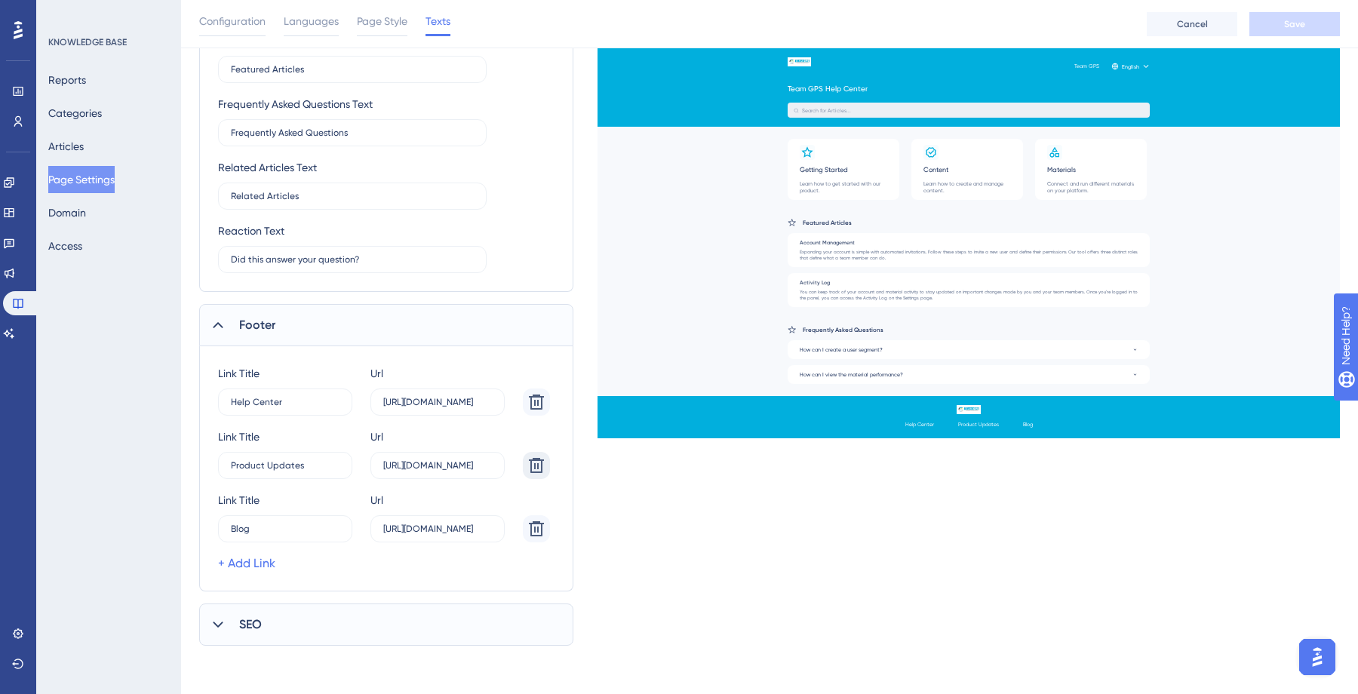
type input "[URL][DOMAIN_NAME]"
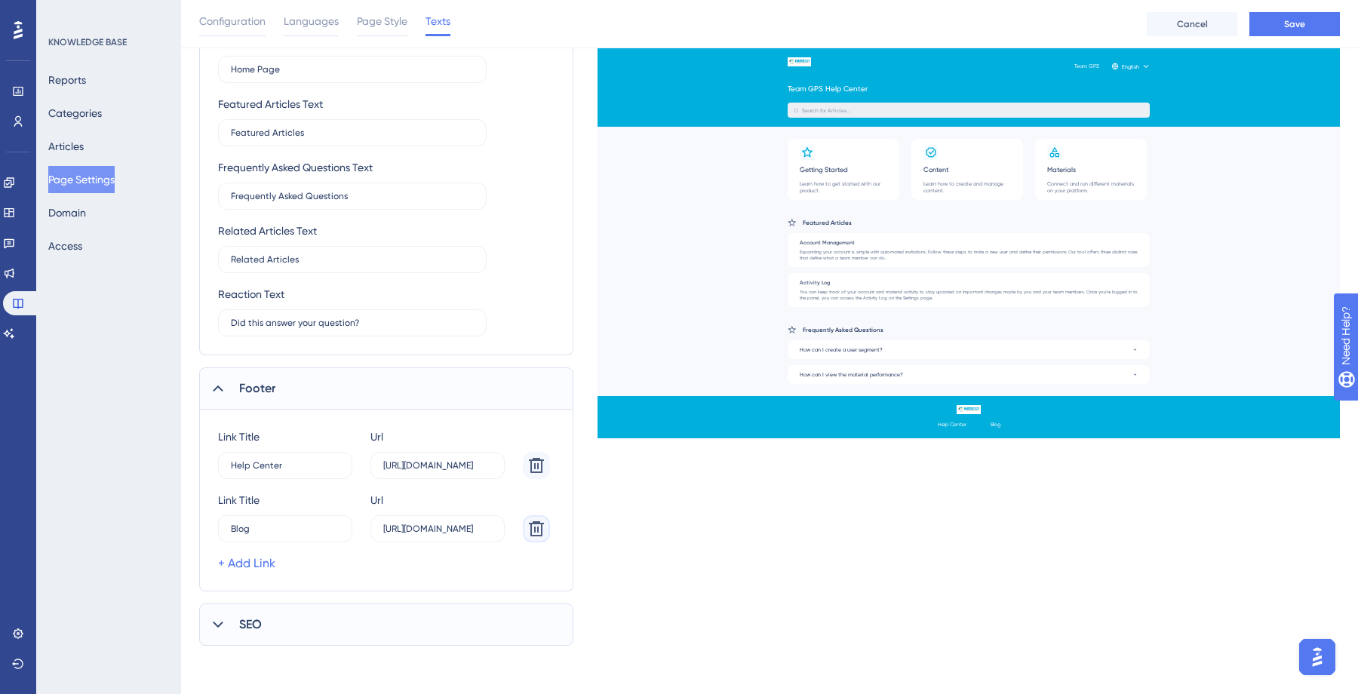
click at [541, 529] on icon at bounding box center [536, 528] width 15 height 15
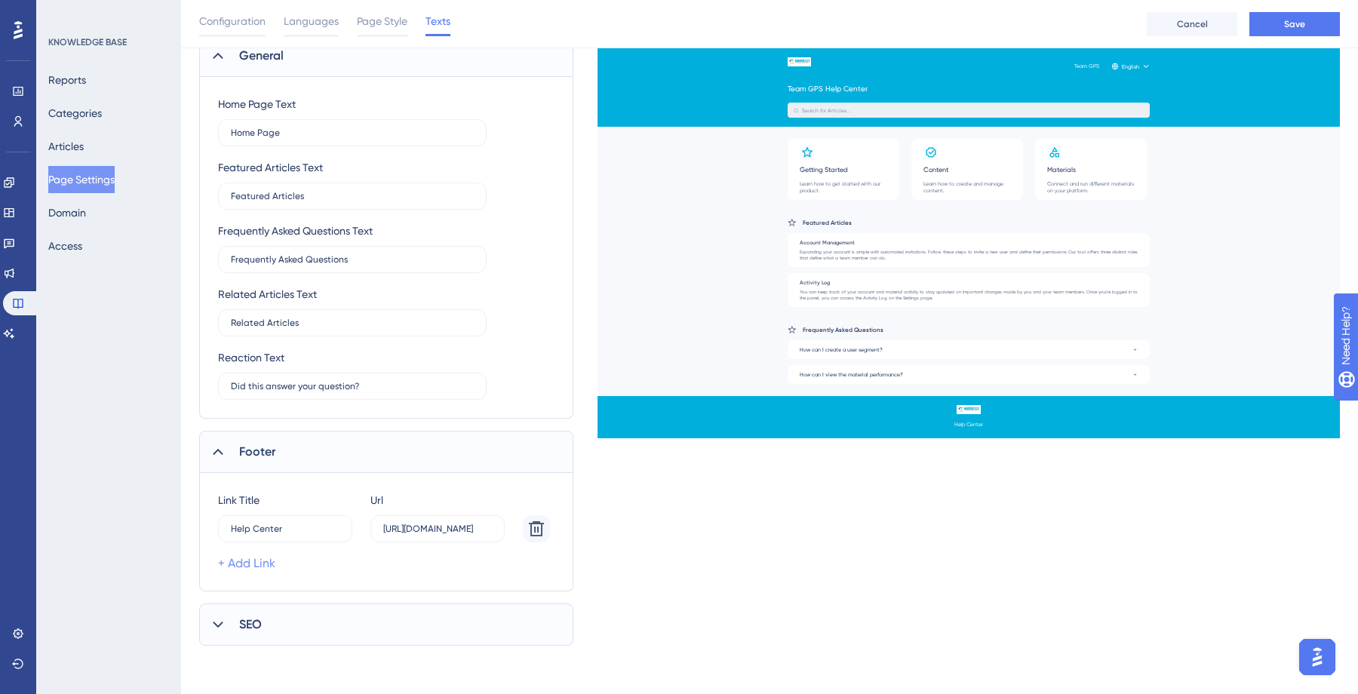
click at [268, 563] on link "+ Add Link" at bounding box center [246, 563] width 57 height 18
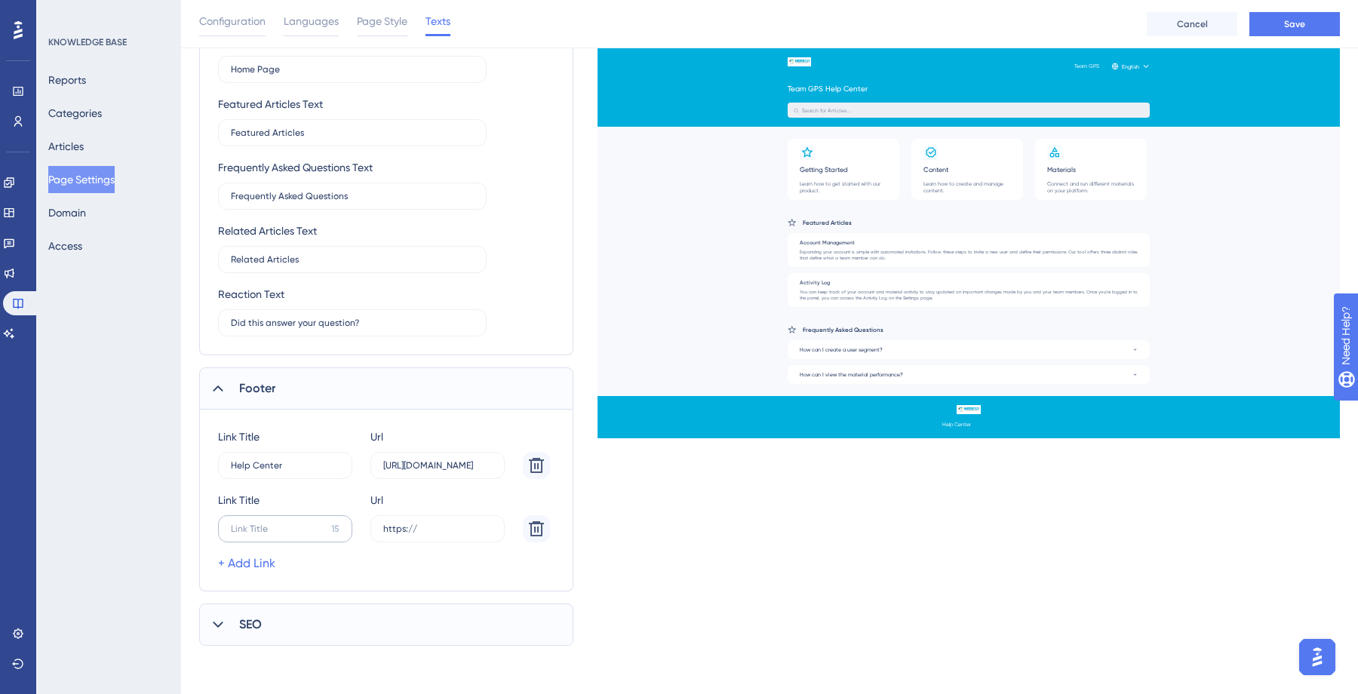
click at [297, 521] on label "15" at bounding box center [285, 528] width 134 height 27
click at [297, 524] on input "15" at bounding box center [278, 529] width 94 height 11
type input "Team GPS"
click at [454, 522] on label "https://" at bounding box center [437, 528] width 134 height 27
click at [454, 524] on input "https://" at bounding box center [437, 529] width 109 height 11
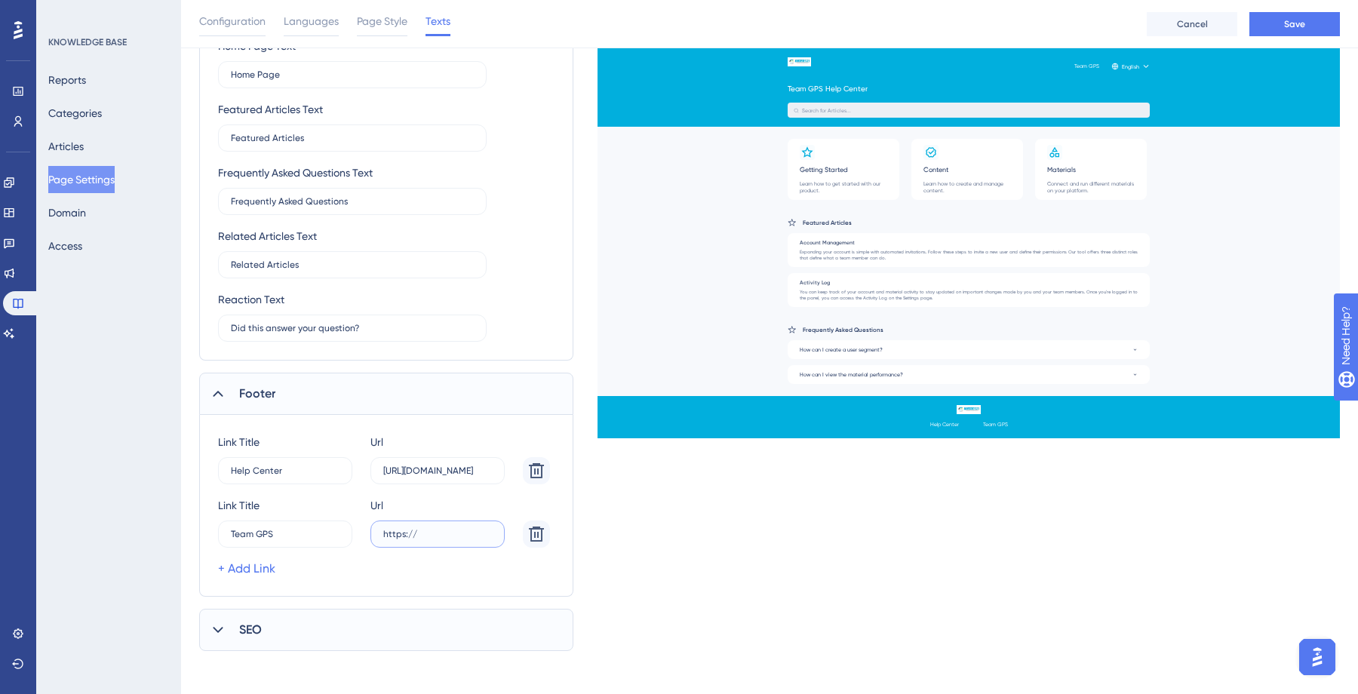
drag, startPoint x: 444, startPoint y: 527, endPoint x: 385, endPoint y: 525, distance: 58.1
click at [385, 525] on label "https://" at bounding box center [437, 534] width 134 height 27
type input "https://"
paste input "text"
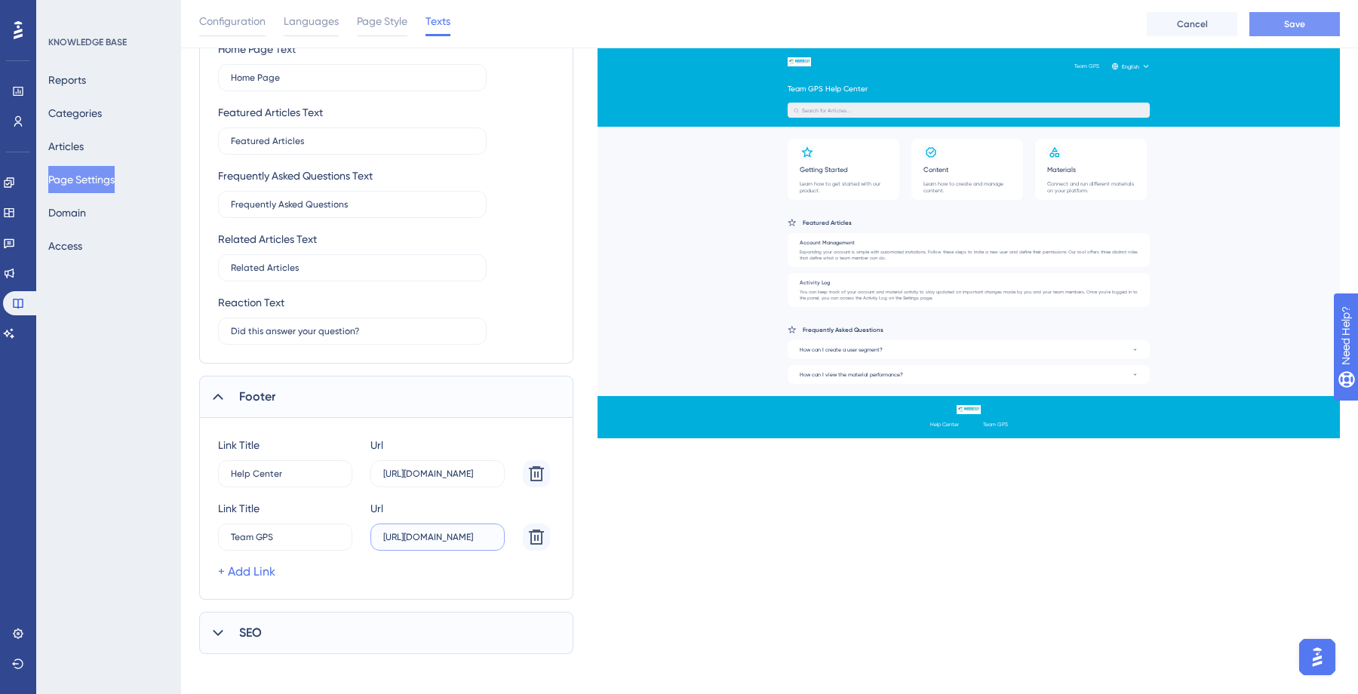
type input "[URL][DOMAIN_NAME]"
click at [1286, 23] on span "Save" at bounding box center [1294, 24] width 21 height 12
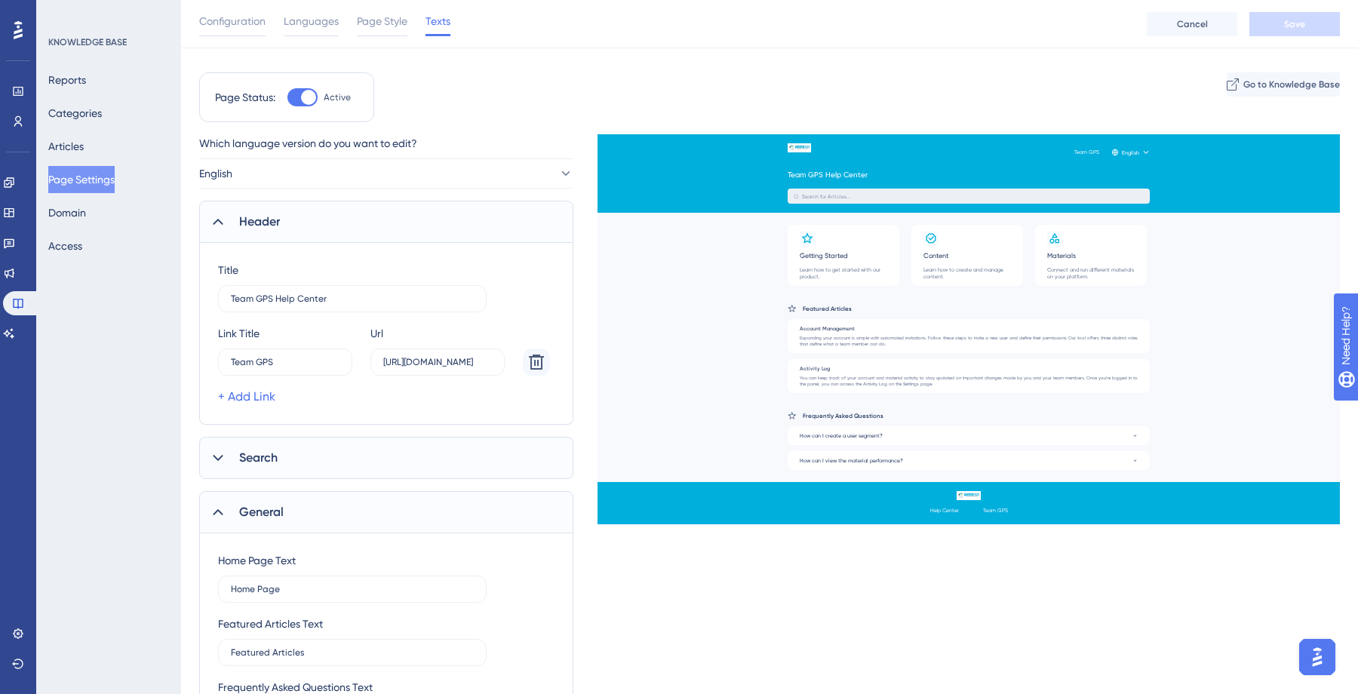
scroll to position [0, 0]
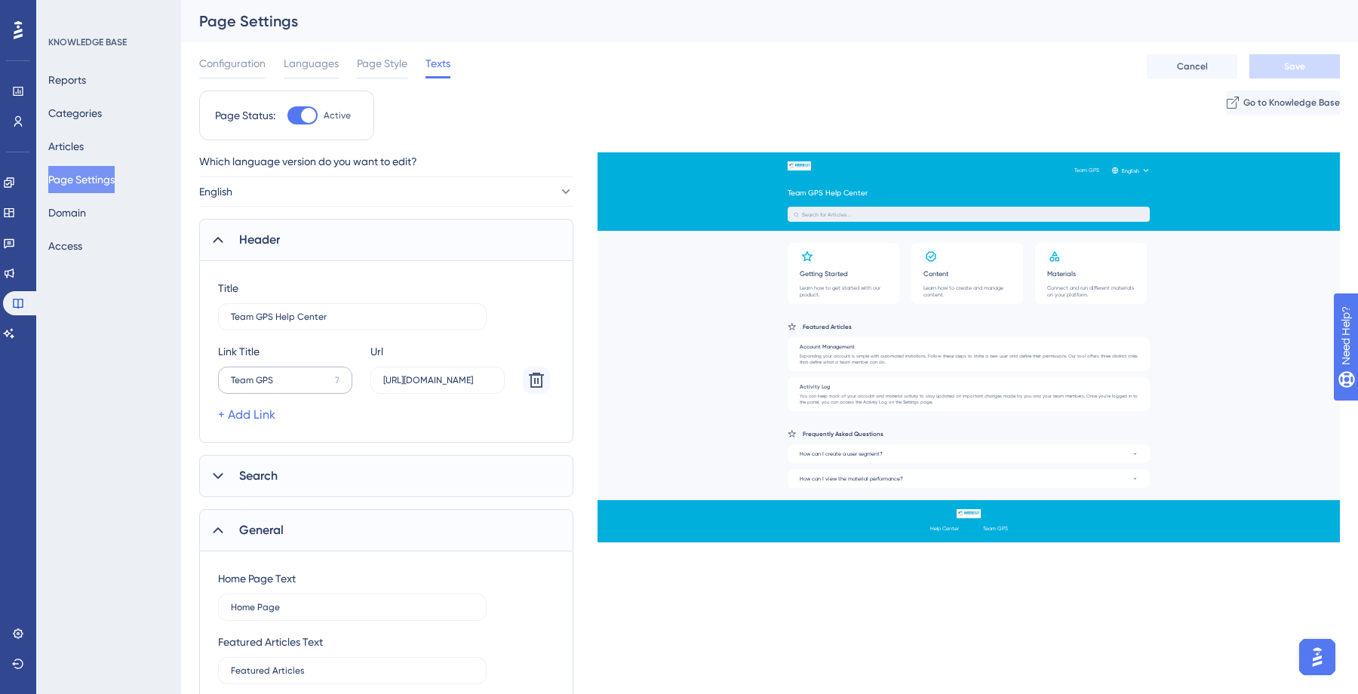
drag, startPoint x: 226, startPoint y: 379, endPoint x: 254, endPoint y: 380, distance: 28.0
click at [226, 379] on label "Team GPS 7" at bounding box center [285, 380] width 134 height 27
click at [231, 379] on input "Team GPS" at bounding box center [280, 380] width 98 height 11
drag, startPoint x: 231, startPoint y: 381, endPoint x: 265, endPoint y: 385, distance: 34.2
click at [231, 381] on input "Team GPS" at bounding box center [280, 380] width 98 height 11
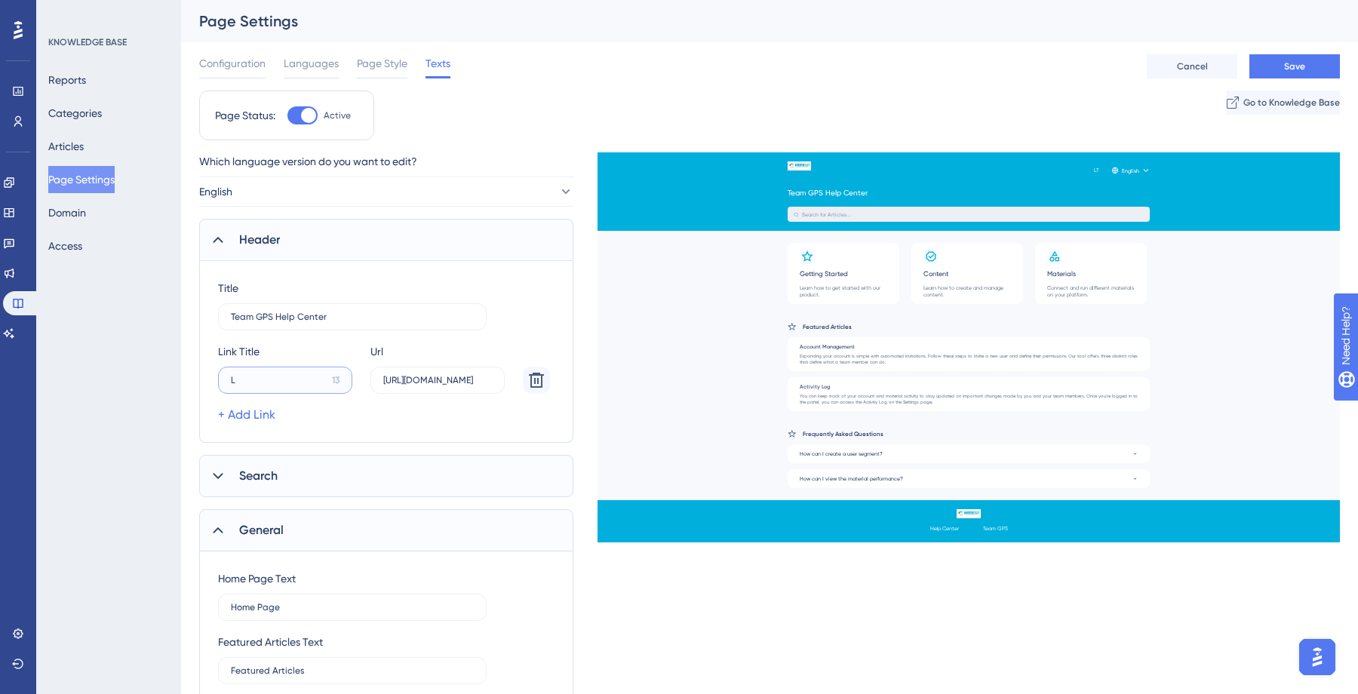
type input "L"
click at [1283, 57] on button "Save" at bounding box center [1294, 66] width 91 height 24
click at [308, 369] on label "Login to Team G 0" at bounding box center [285, 380] width 134 height 27
click at [308, 375] on input "Login to Team G" at bounding box center [279, 380] width 97 height 11
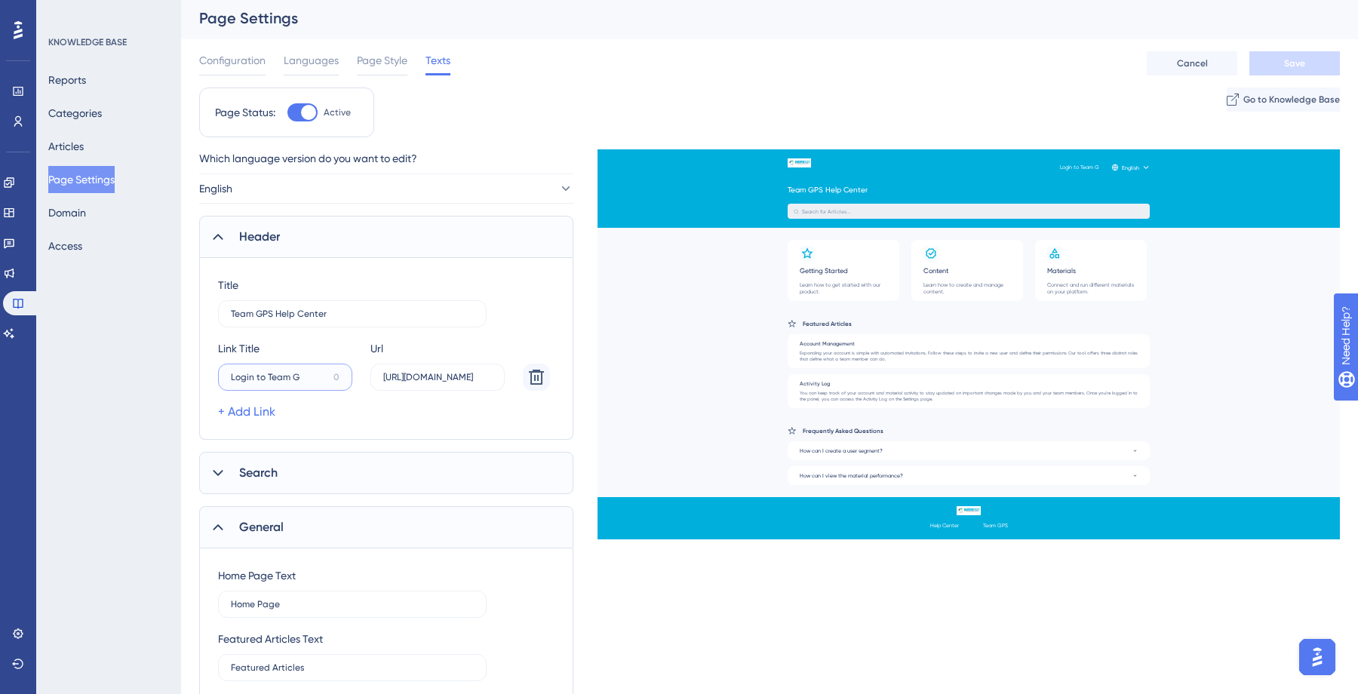
drag, startPoint x: 266, startPoint y: 382, endPoint x: 213, endPoint y: 381, distance: 53.6
click at [213, 381] on div "Title Team GPS Help Center [PERSON_NAME] Login to Team G 0 Url [URL][DOMAIN_NAM…" at bounding box center [386, 349] width 374 height 182
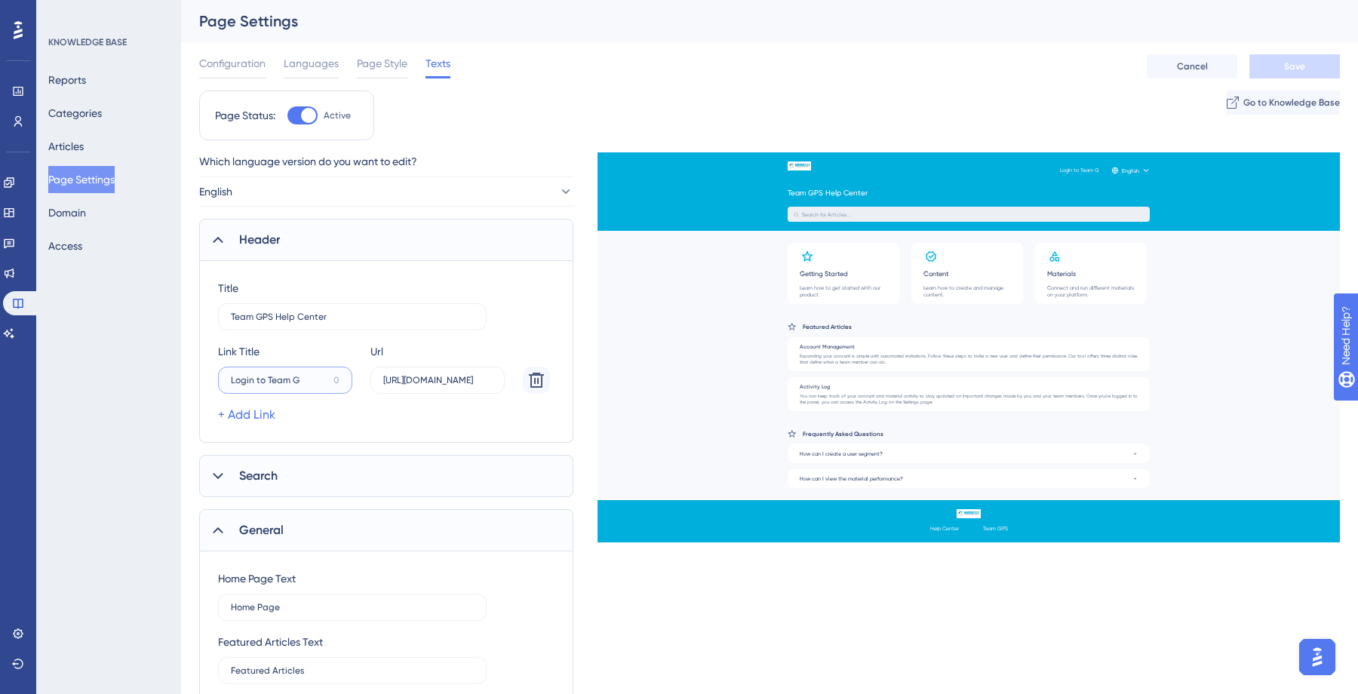
type input "Login to Team G"
type input "Team GPS"
click at [1268, 67] on button "Save" at bounding box center [1294, 66] width 91 height 24
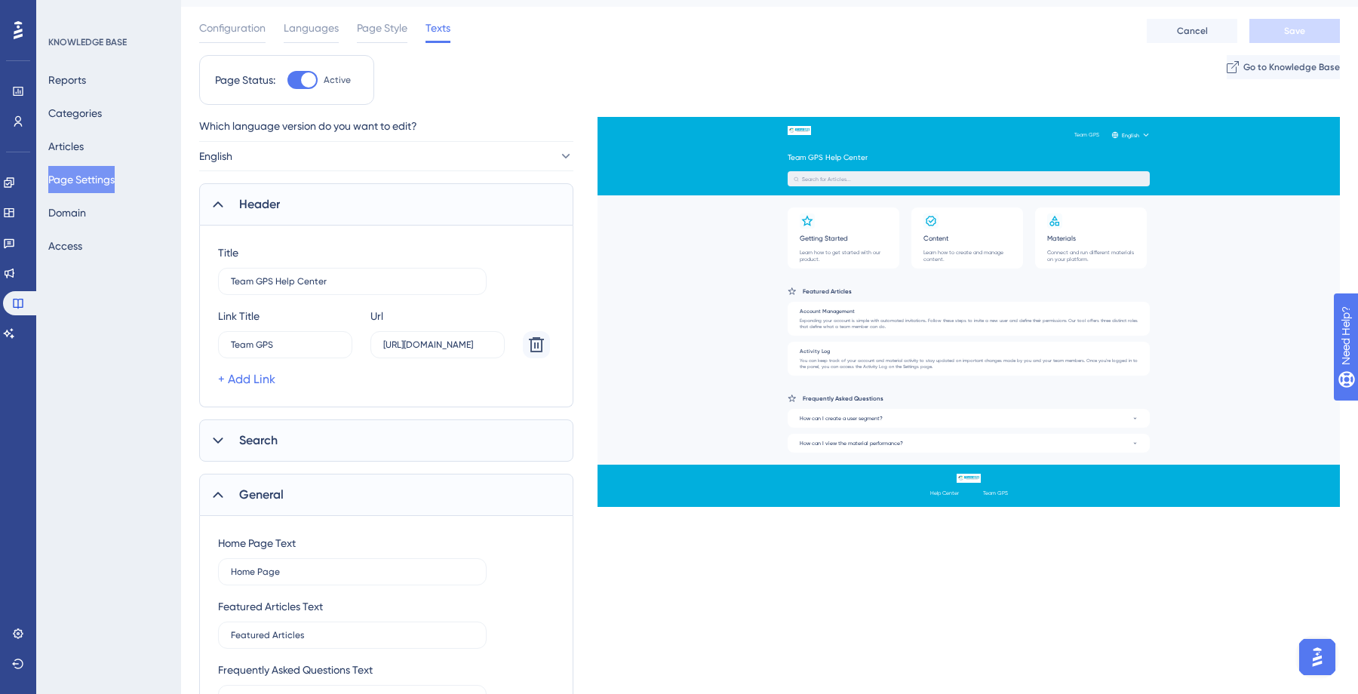
scroll to position [34, 0]
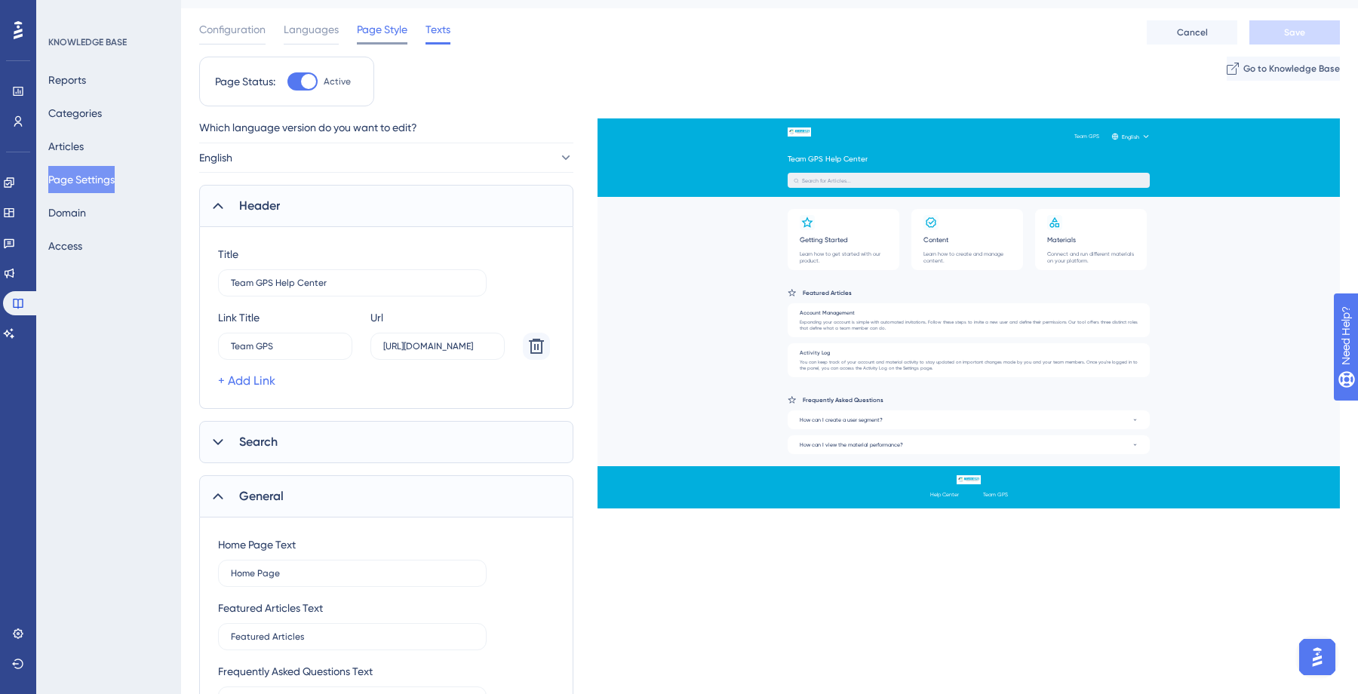
click at [385, 42] on div at bounding box center [382, 43] width 51 height 2
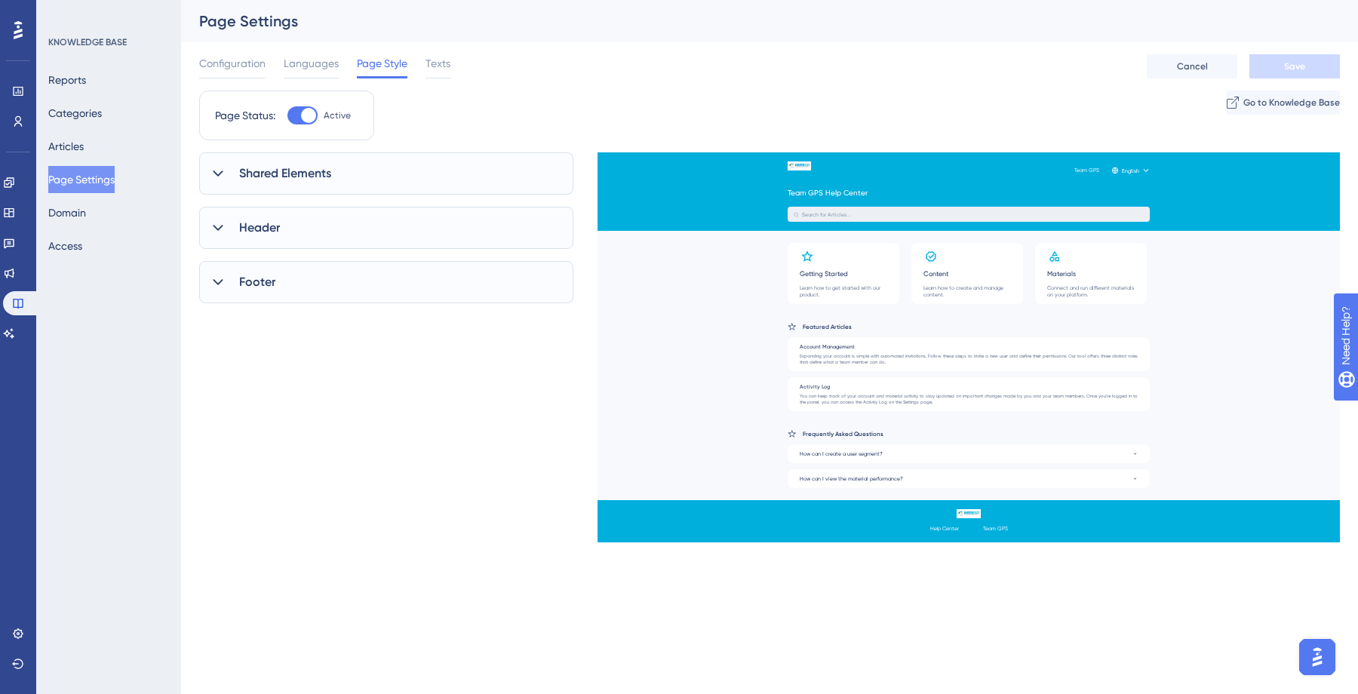
click at [219, 174] on icon at bounding box center [218, 173] width 10 height 6
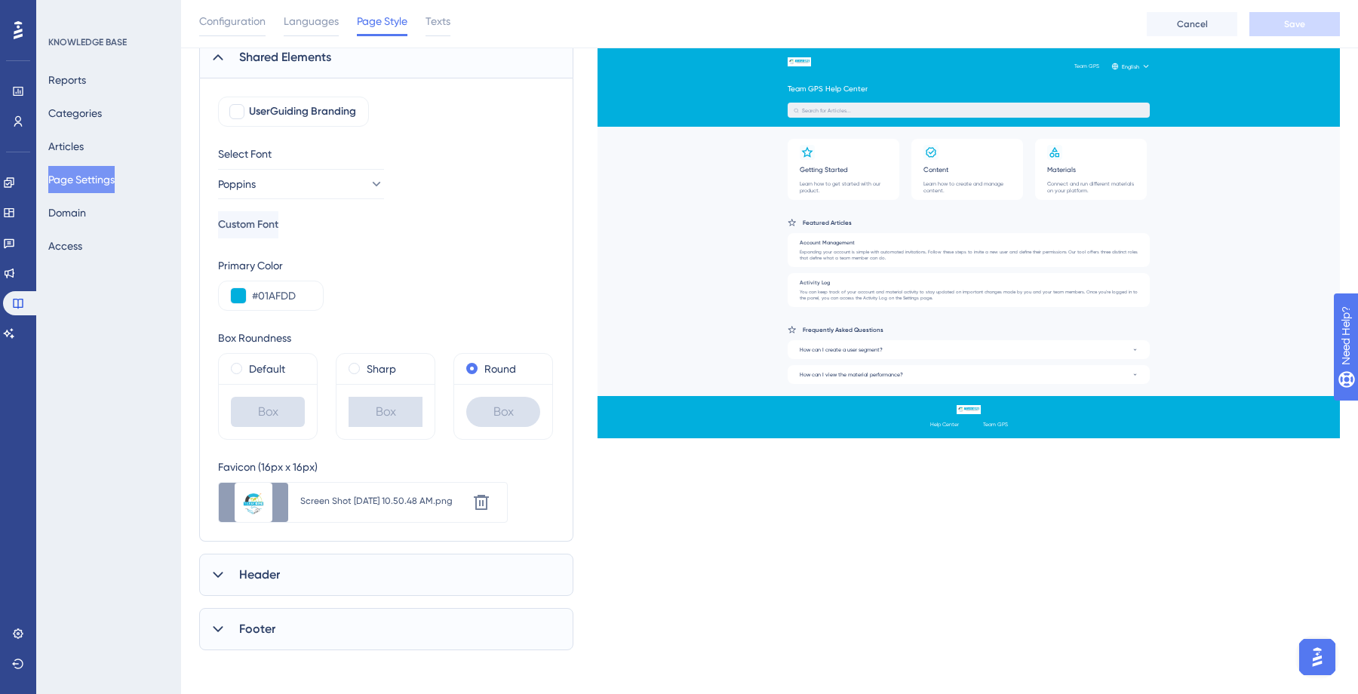
scroll to position [127, 0]
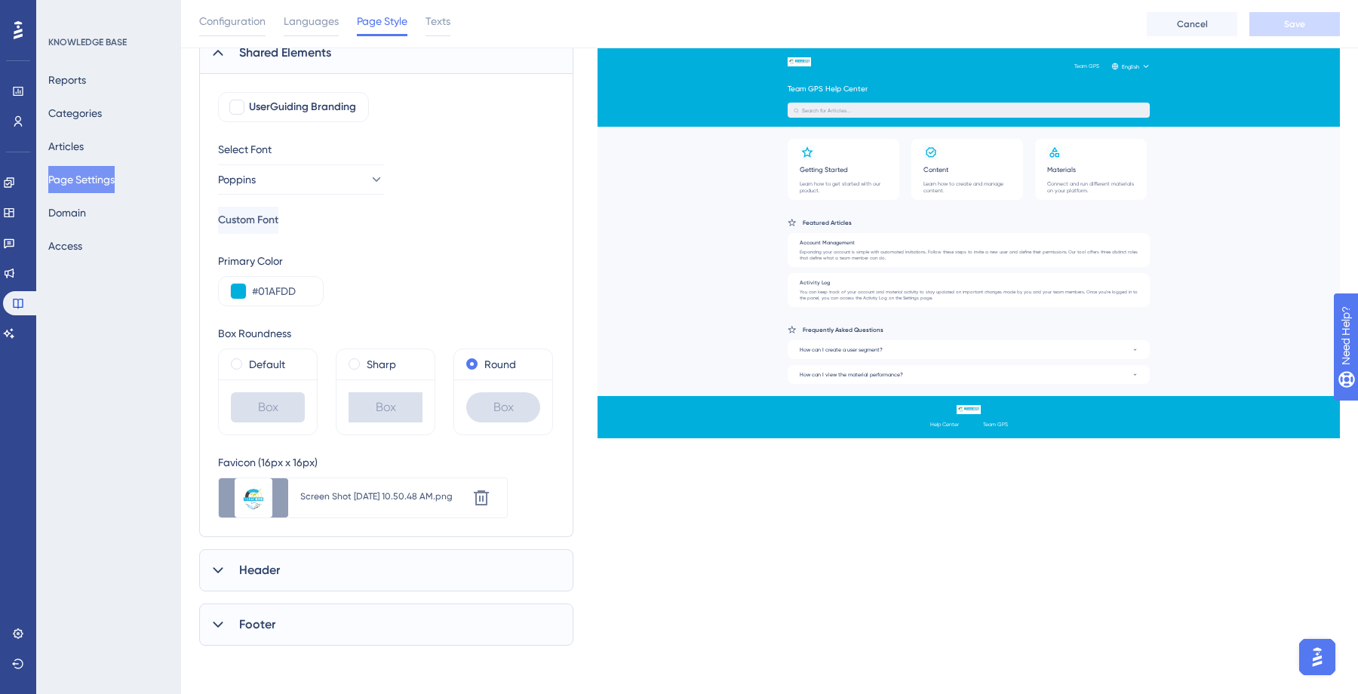
click at [220, 567] on icon at bounding box center [217, 570] width 15 height 15
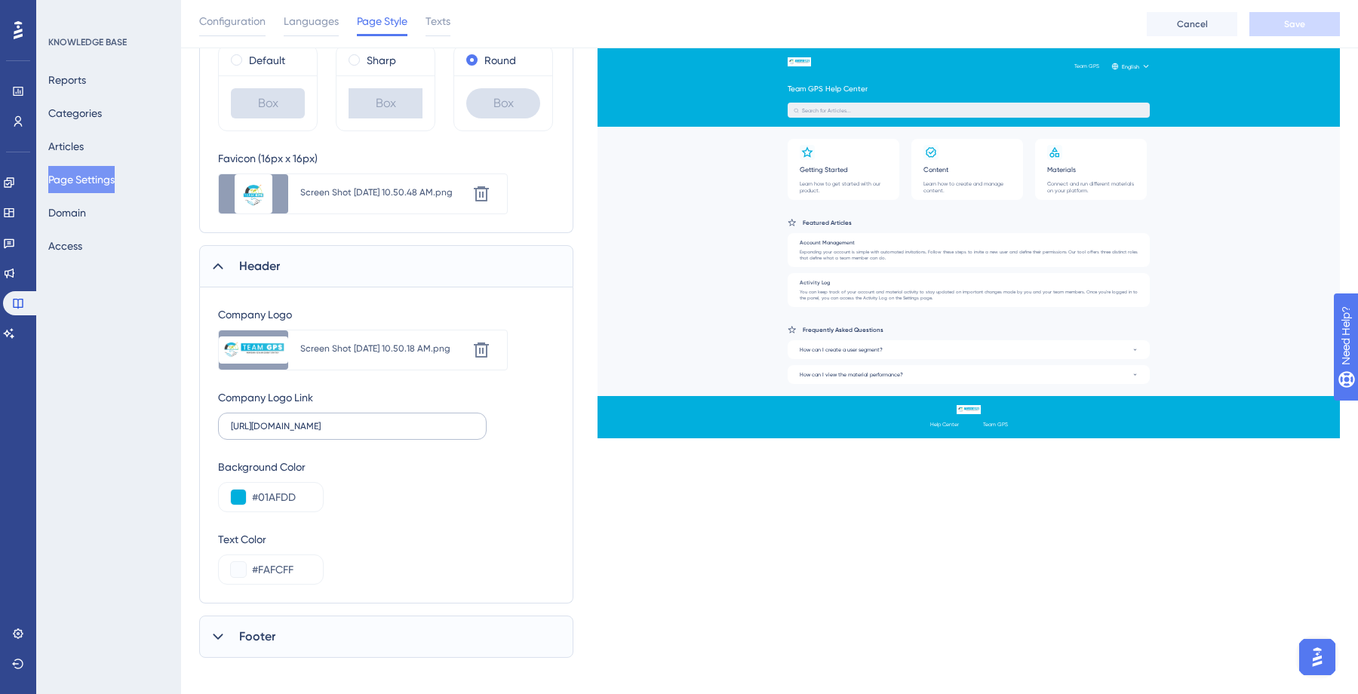
scroll to position [443, 0]
